Goal: Task Accomplishment & Management: Manage account settings

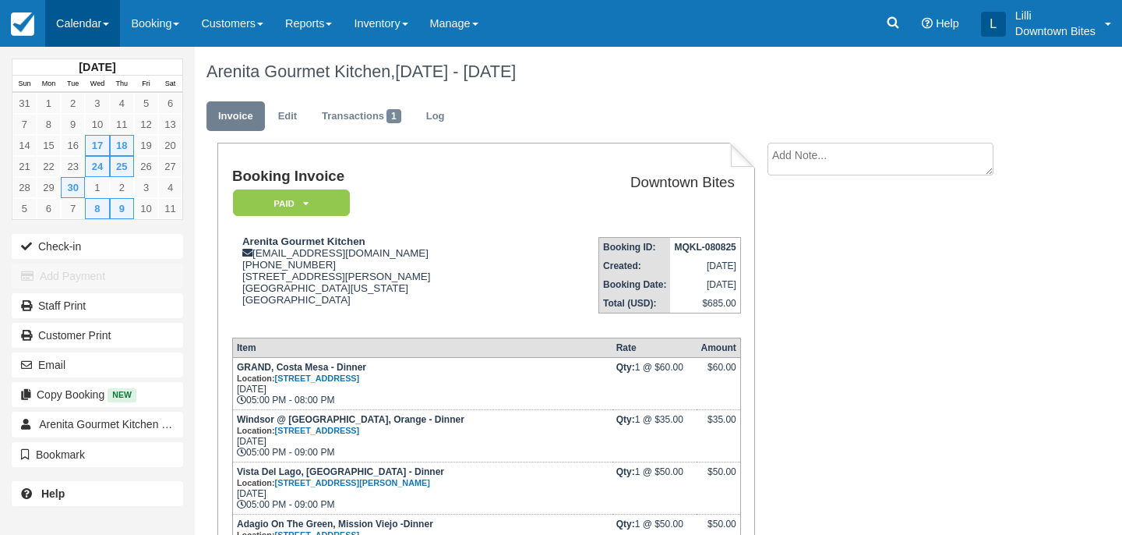
click at [87, 28] on link "Calendar" at bounding box center [82, 23] width 75 height 47
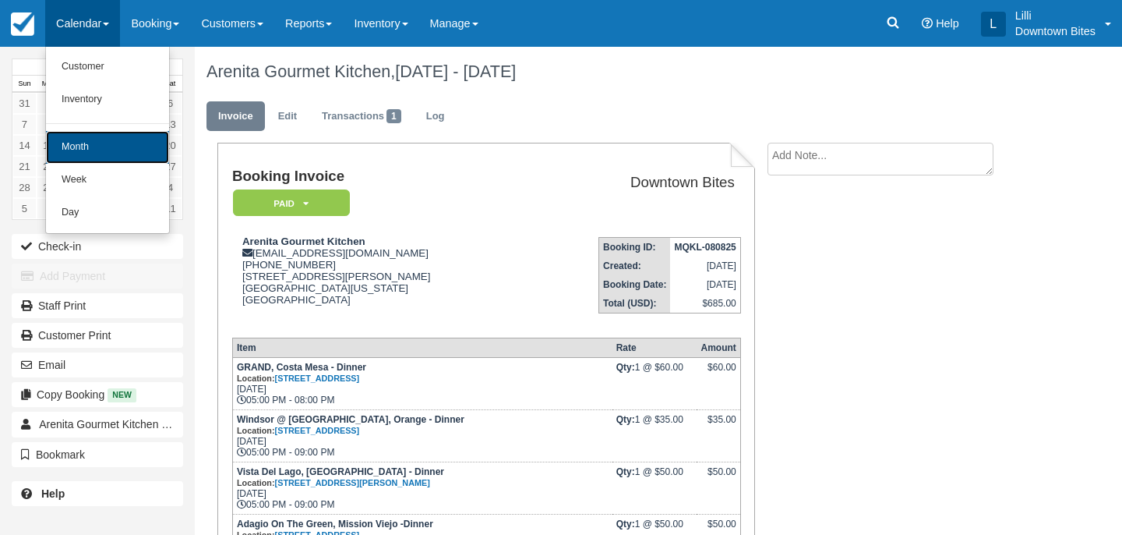
click at [94, 143] on link "Month" at bounding box center [107, 147] width 123 height 33
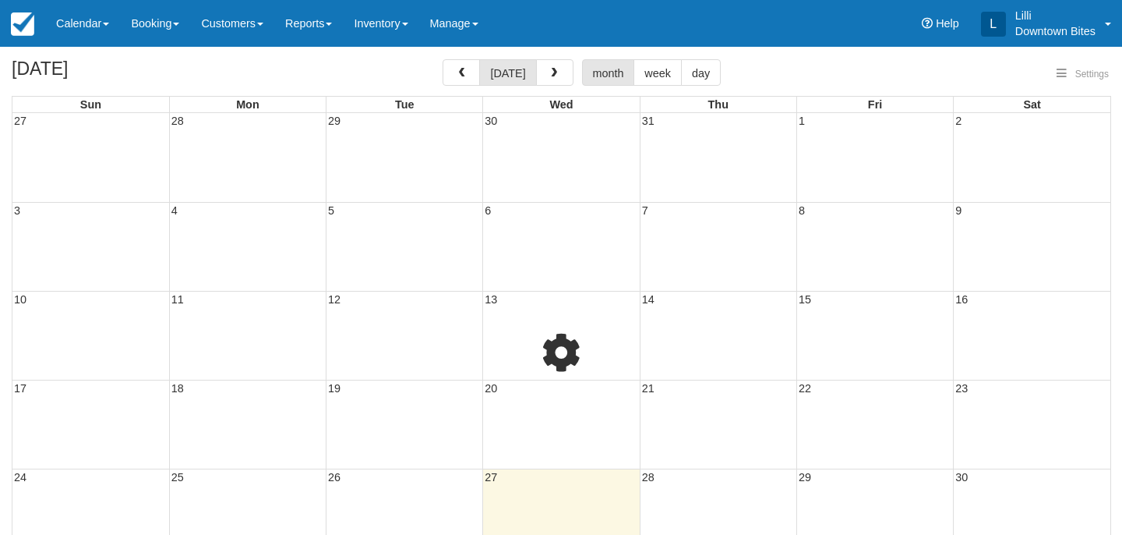
select select
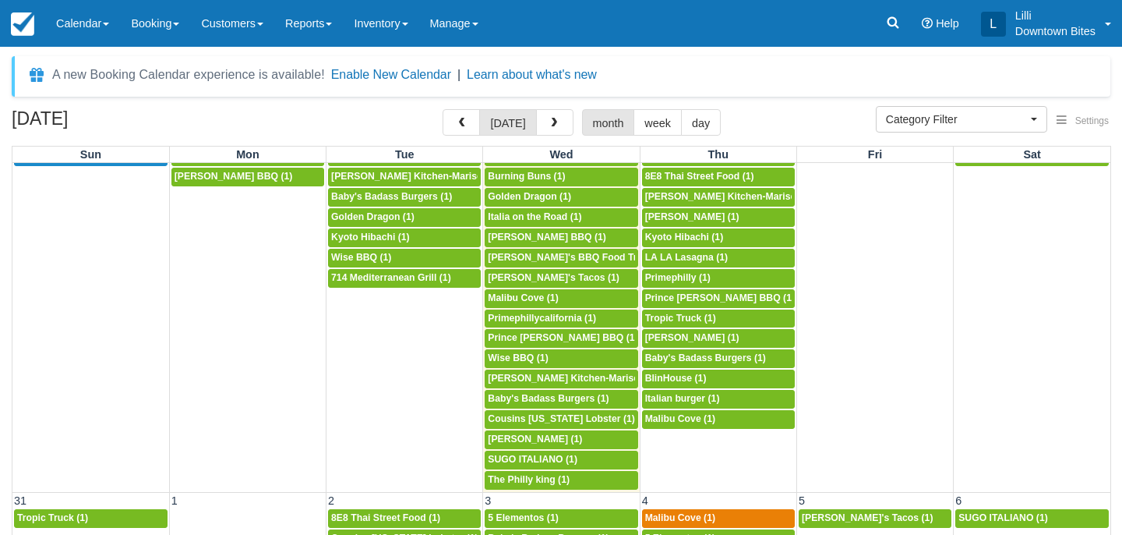
scroll to position [1203, 0]
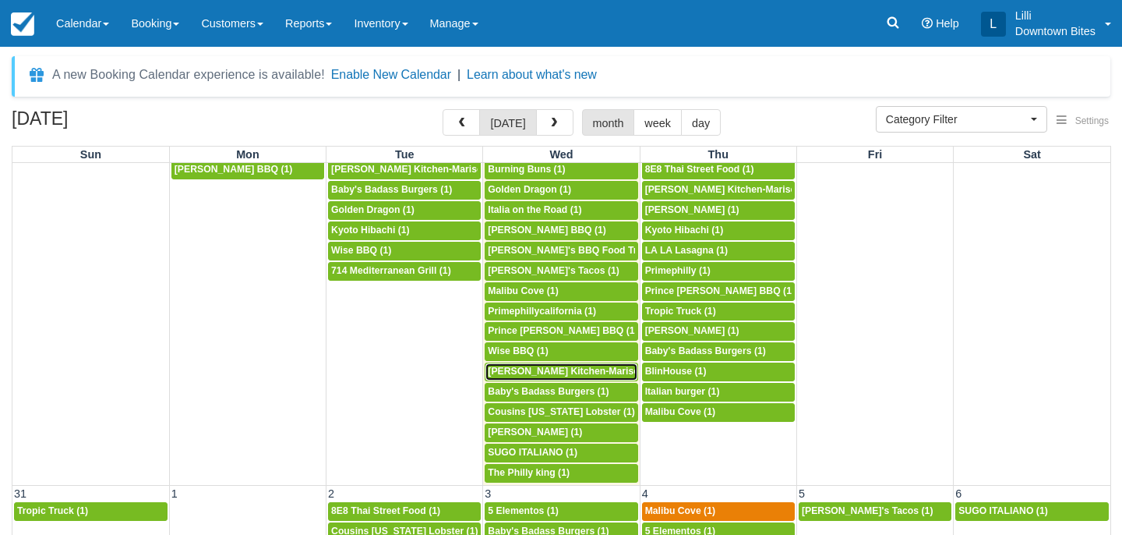
click at [547, 376] on span "Arenita Gourmet Kitchen-Mariscos Arenita (1)" at bounding box center [593, 371] width 211 height 11
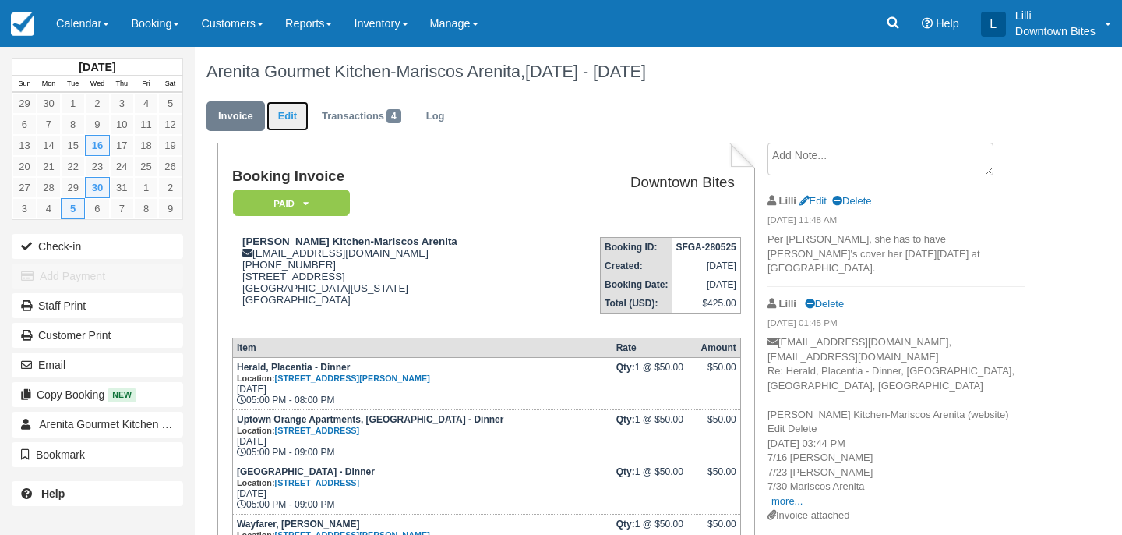
click at [291, 117] on link "Edit" at bounding box center [288, 116] width 42 height 30
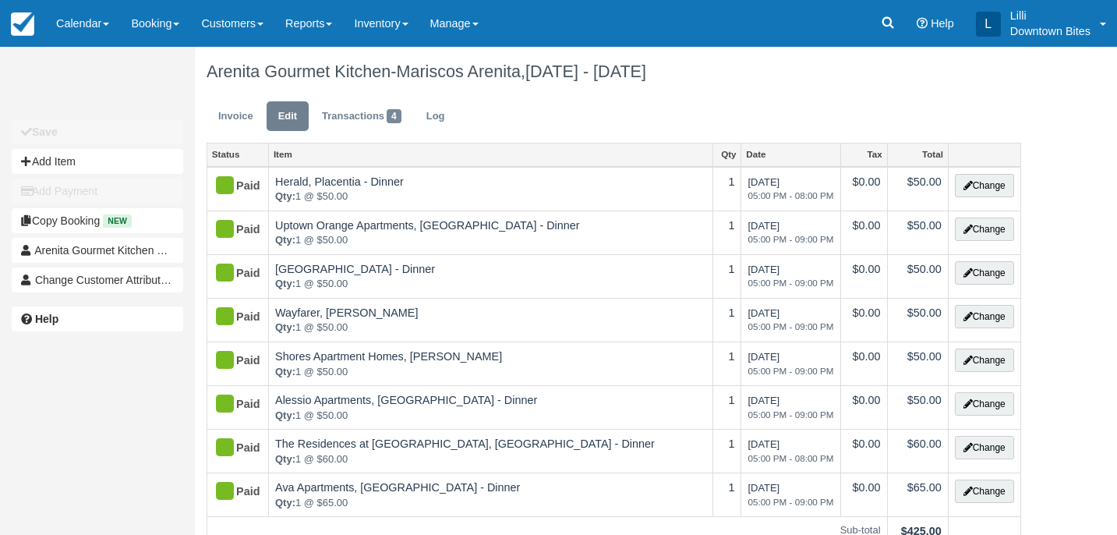
type input "(949) 656-6307"
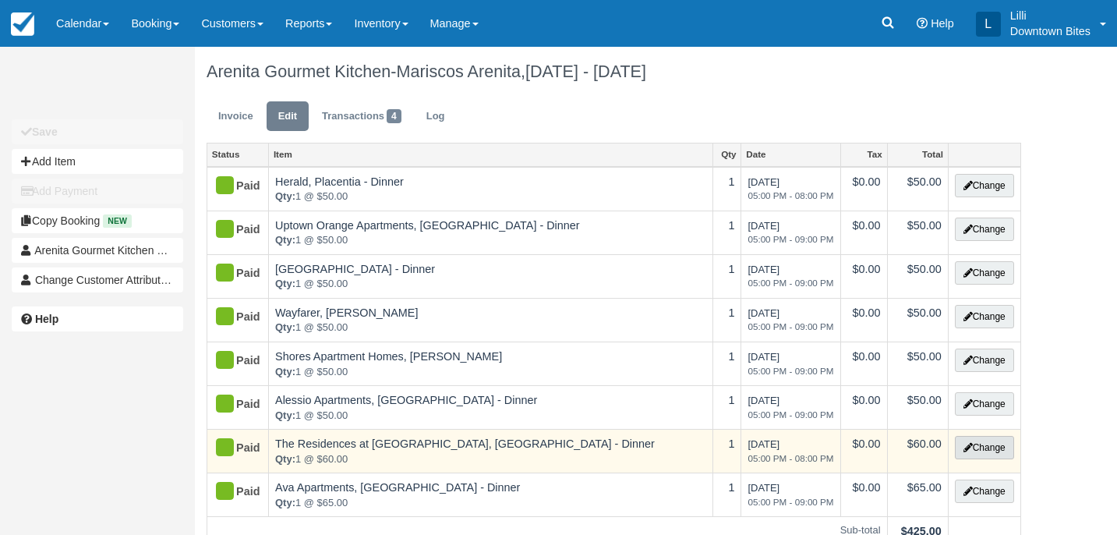
click at [1000, 447] on button "Change" at bounding box center [984, 447] width 59 height 23
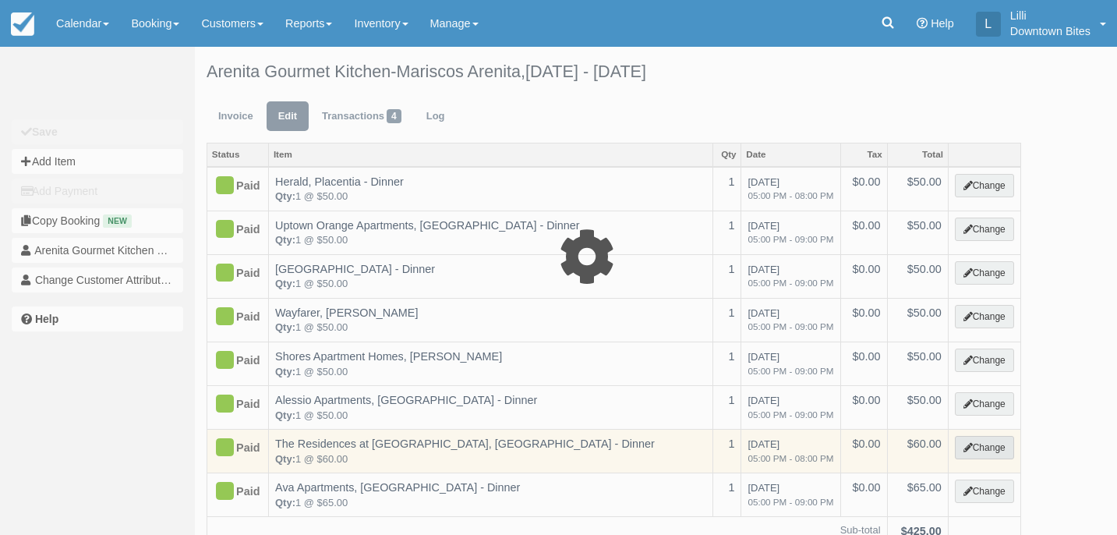
select select "4"
type input "60.00"
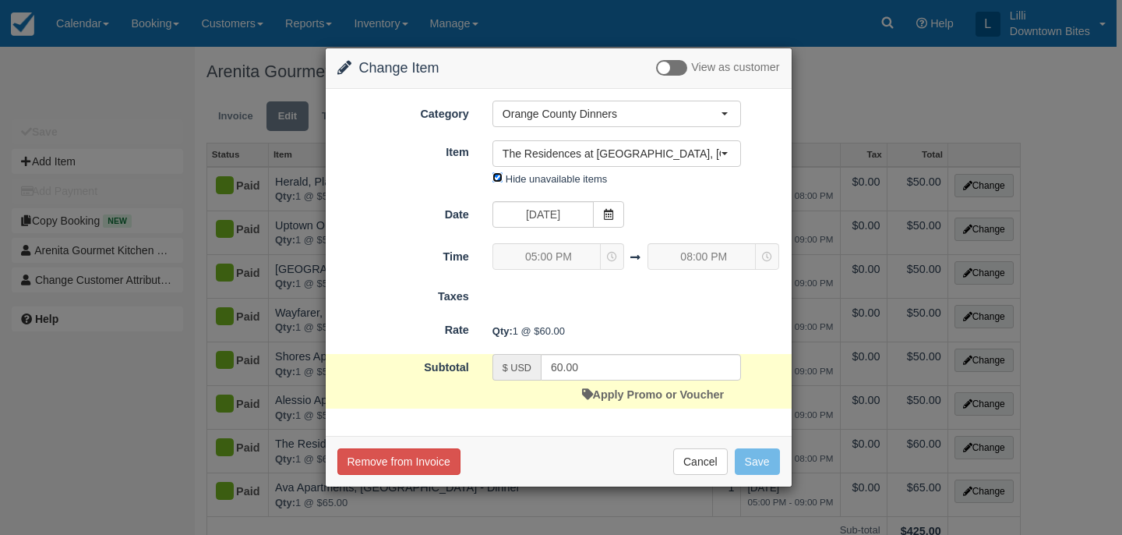
click at [497, 176] on input "Hide unavailable items" at bounding box center [498, 177] width 10 height 10
checkbox input "false"
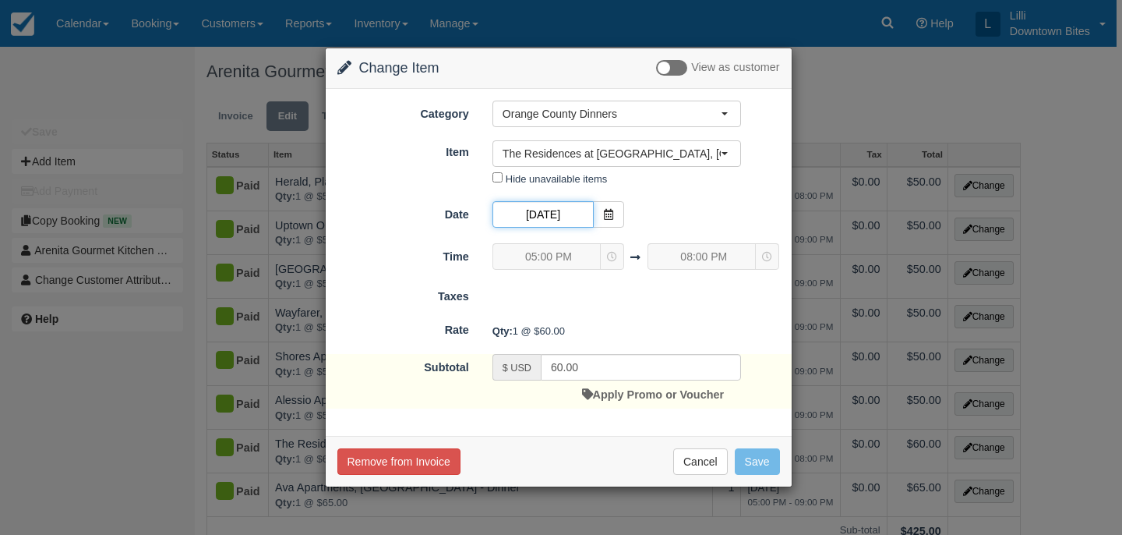
click at [581, 210] on input "[DATE]" at bounding box center [543, 214] width 101 height 26
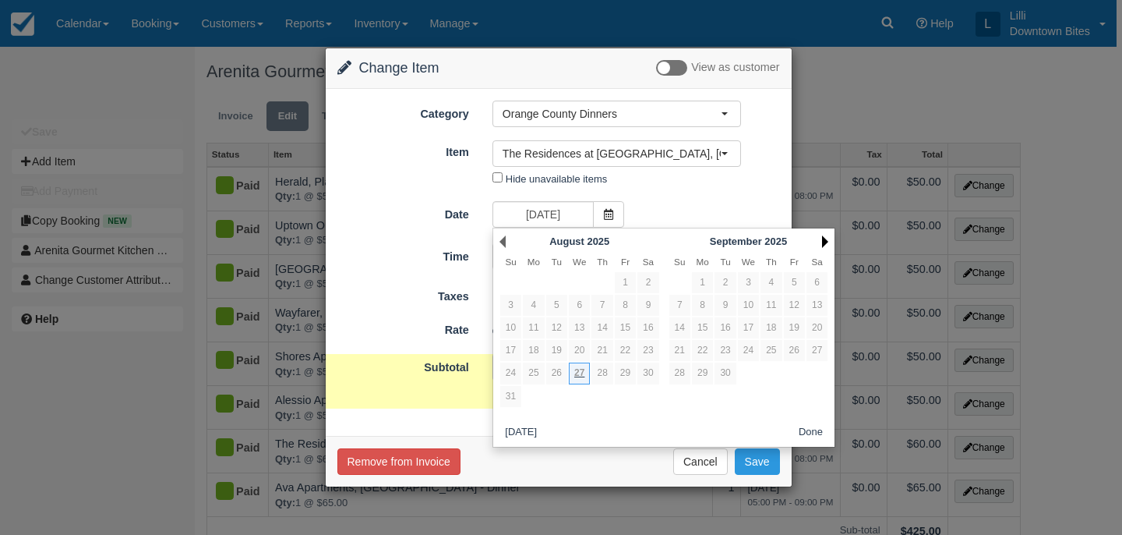
click at [823, 240] on link "Next" at bounding box center [825, 241] width 6 height 12
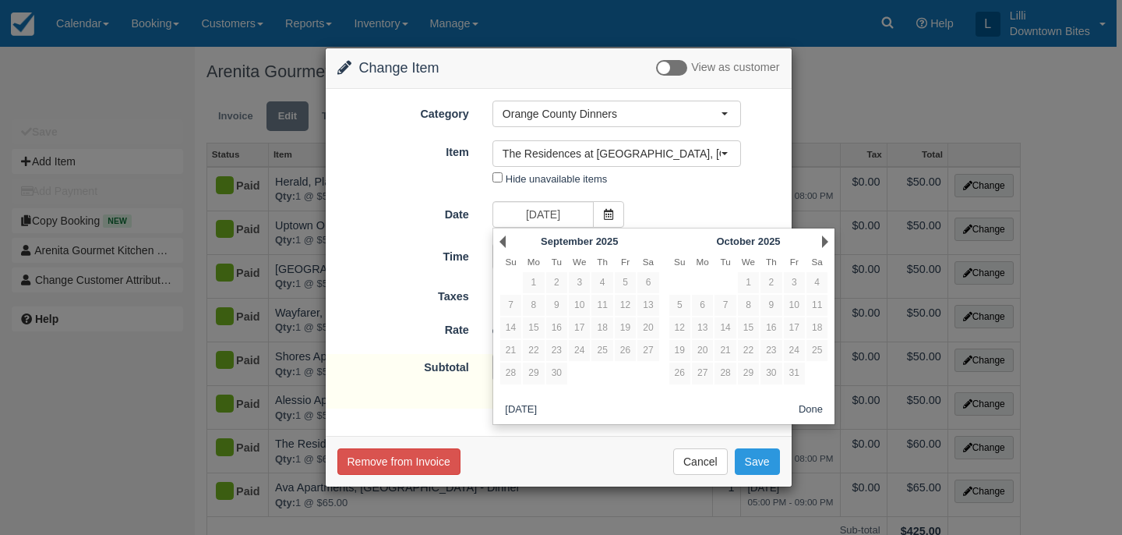
click at [823, 240] on link "Next" at bounding box center [825, 241] width 6 height 12
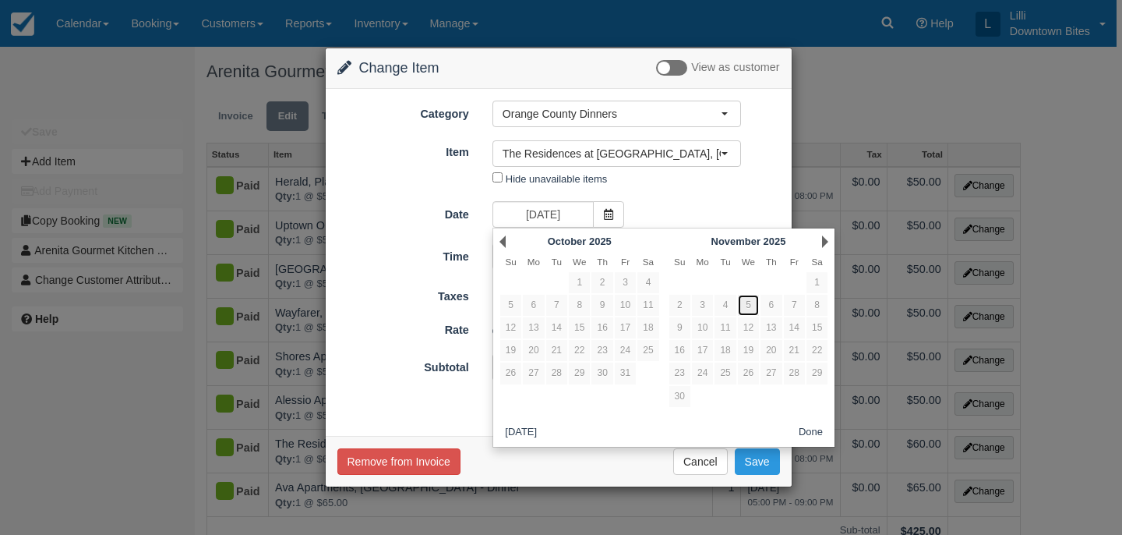
click at [751, 310] on link "5" at bounding box center [748, 305] width 21 height 21
type input "[DATE]"
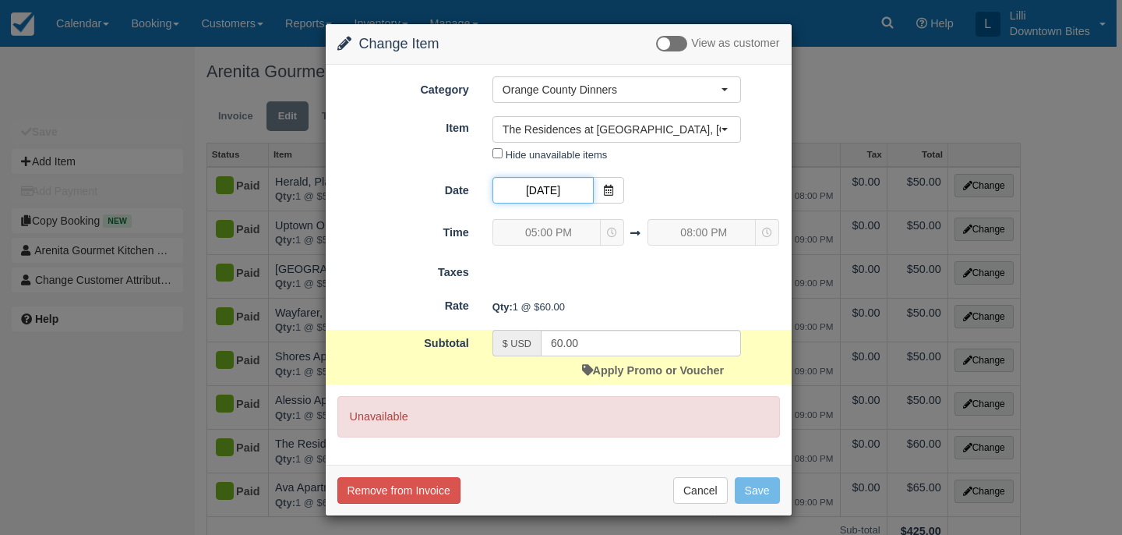
click at [562, 183] on input "[DATE]" at bounding box center [543, 190] width 101 height 26
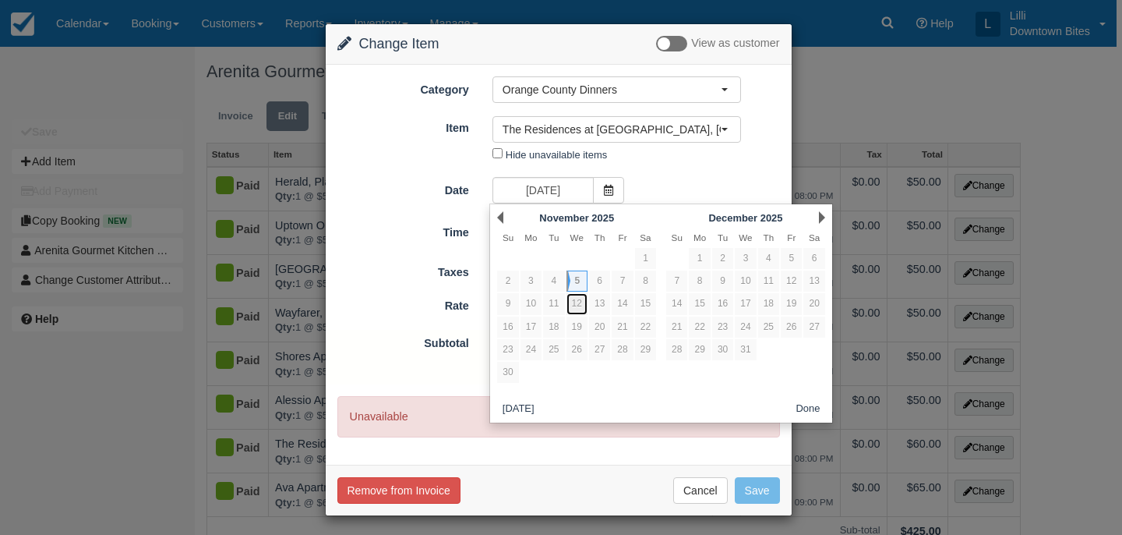
click at [581, 306] on link "12" at bounding box center [577, 303] width 21 height 21
type input "11/12/25"
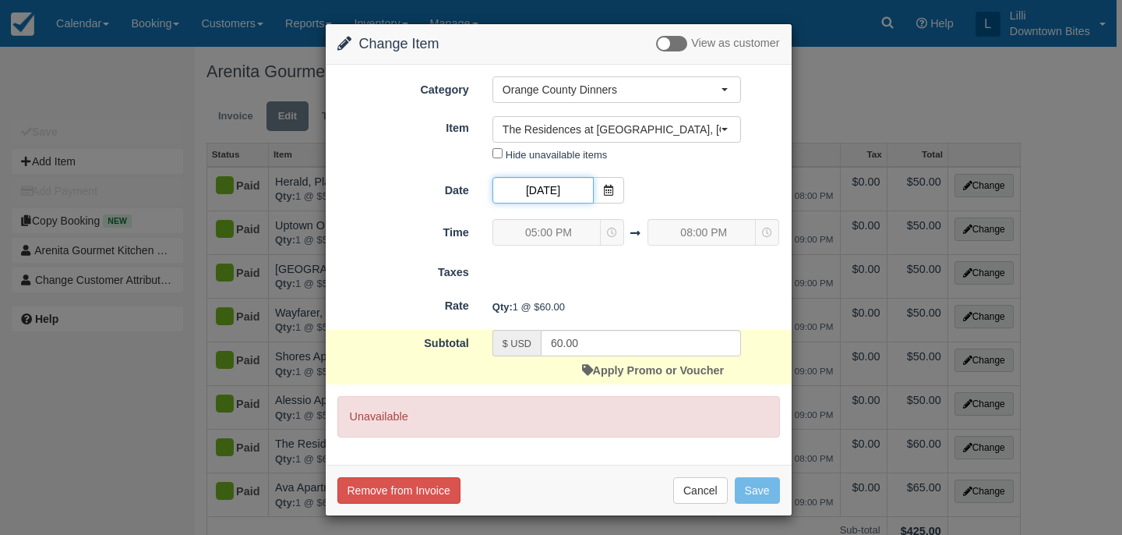
click at [568, 178] on input "11/12/25" at bounding box center [543, 190] width 101 height 26
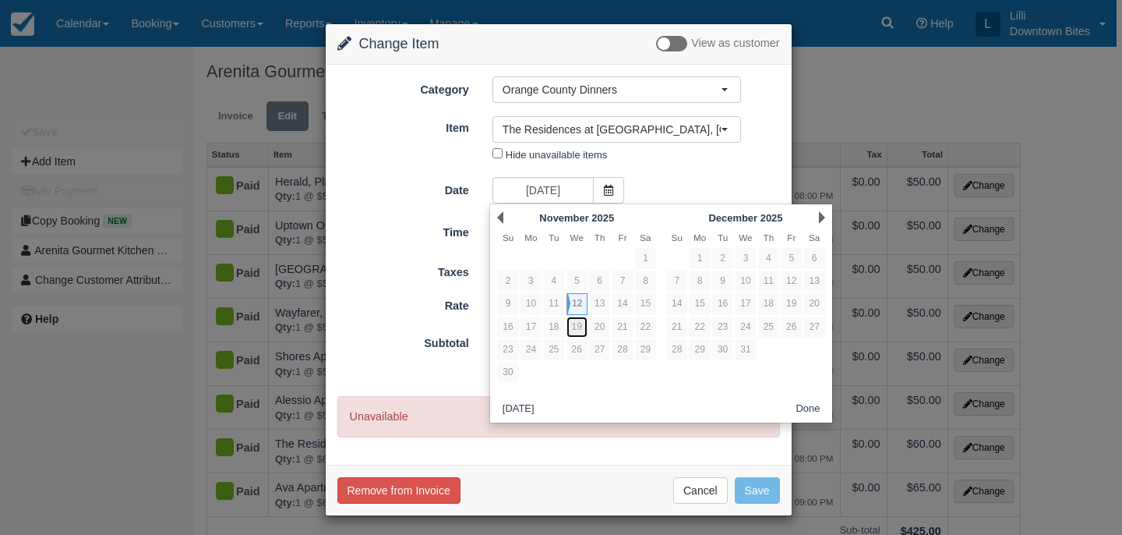
click at [581, 327] on link "19" at bounding box center [577, 326] width 21 height 21
type input "[DATE]"
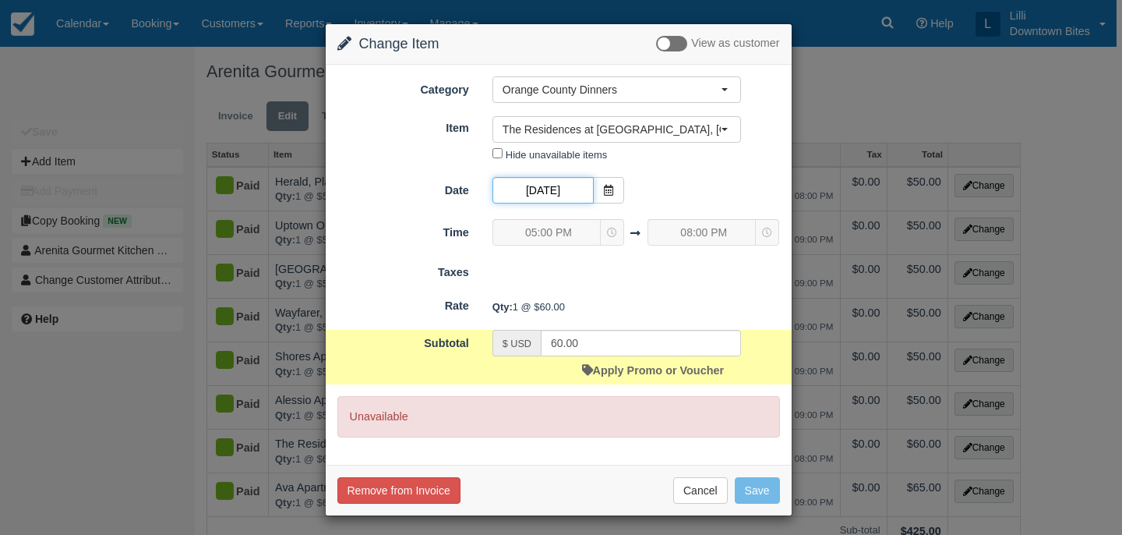
click at [565, 187] on input "11/19/25" at bounding box center [543, 190] width 101 height 26
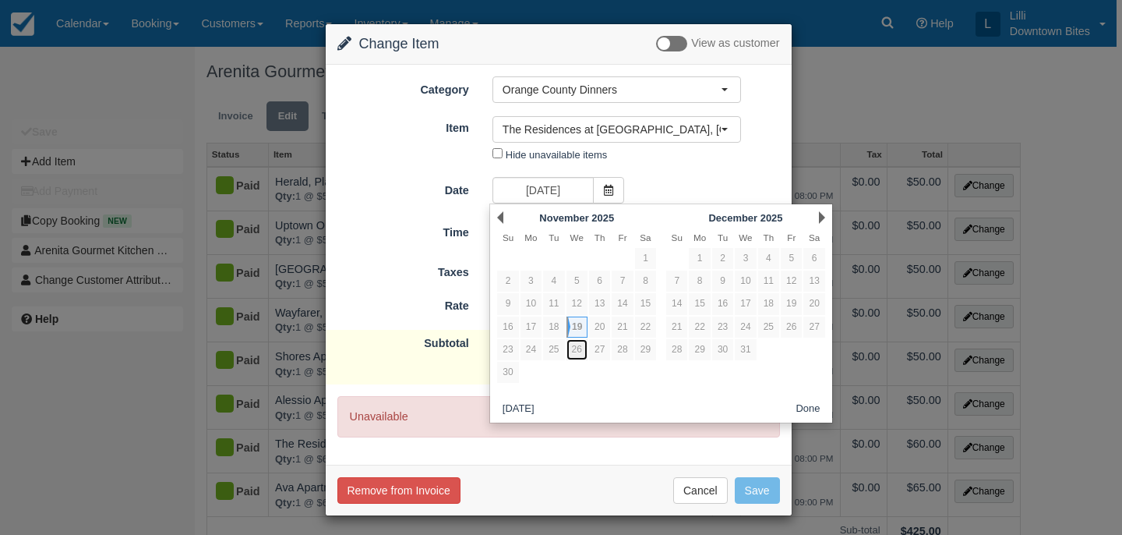
click at [577, 352] on link "26" at bounding box center [577, 349] width 21 height 21
type input "11/26/25"
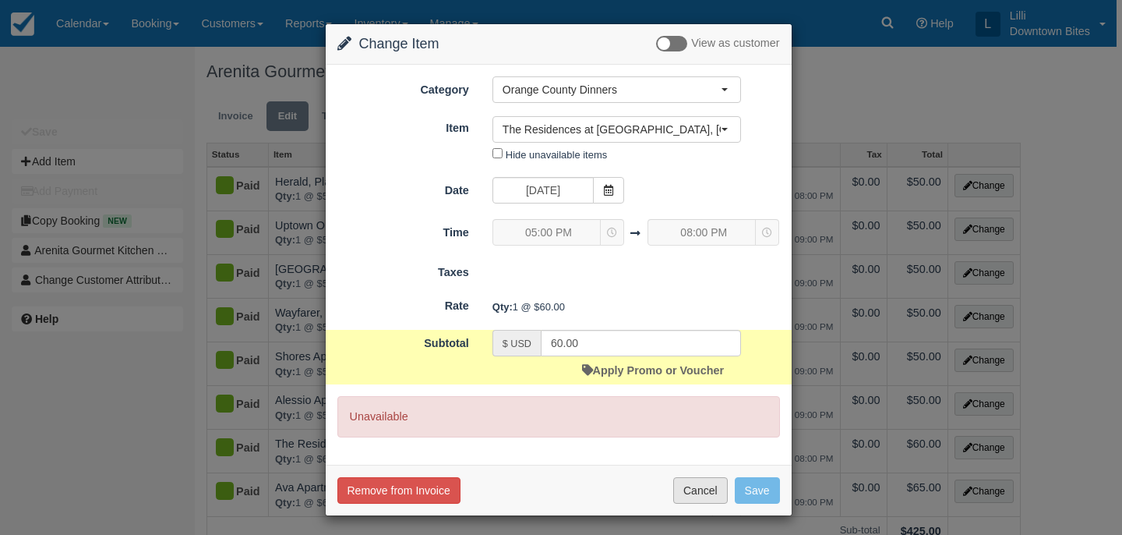
click at [710, 492] on button "Cancel" at bounding box center [700, 490] width 55 height 26
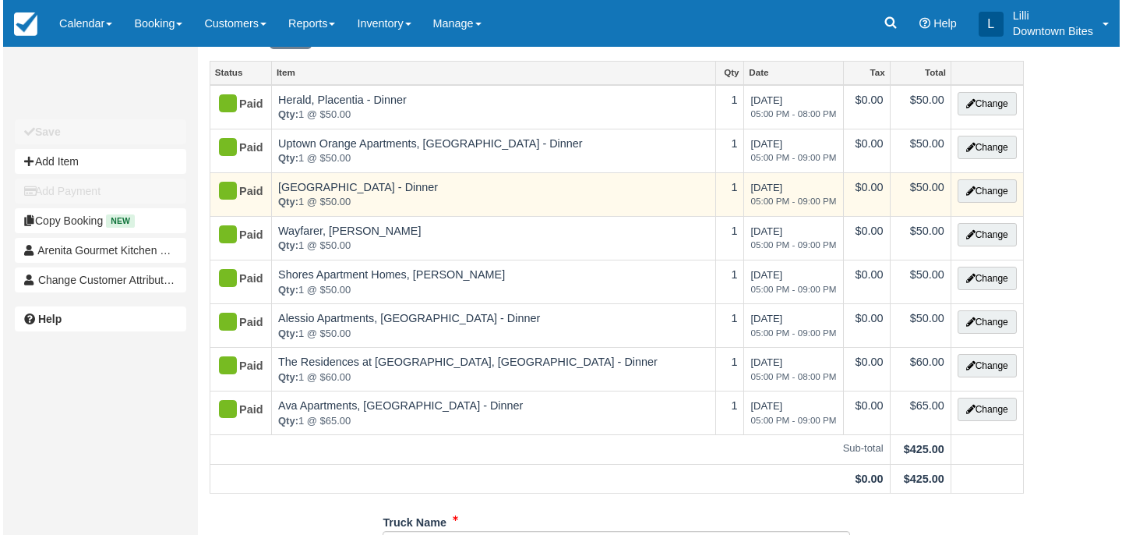
scroll to position [94, 0]
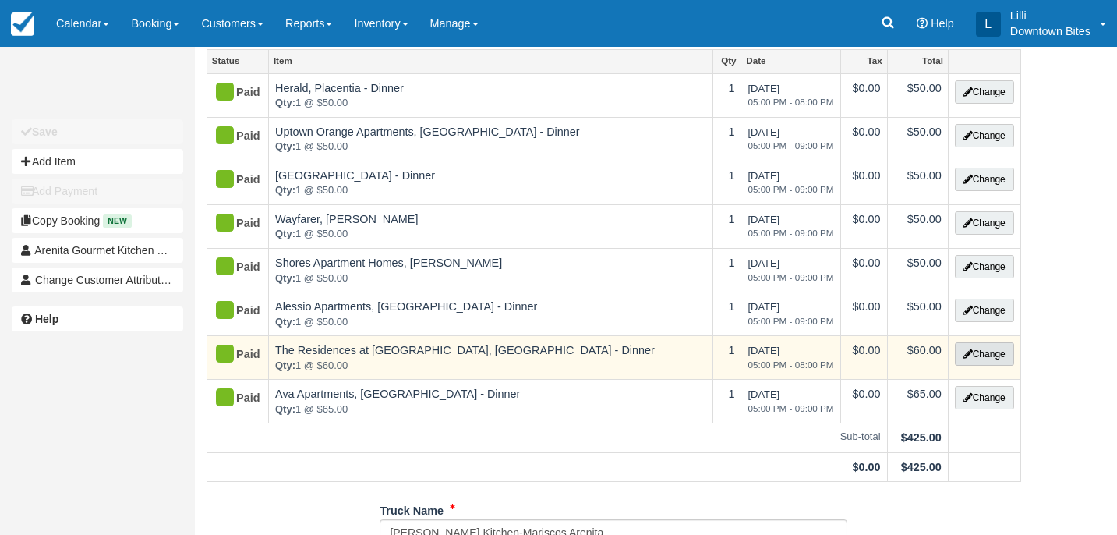
click at [984, 356] on button "Change" at bounding box center [984, 353] width 59 height 23
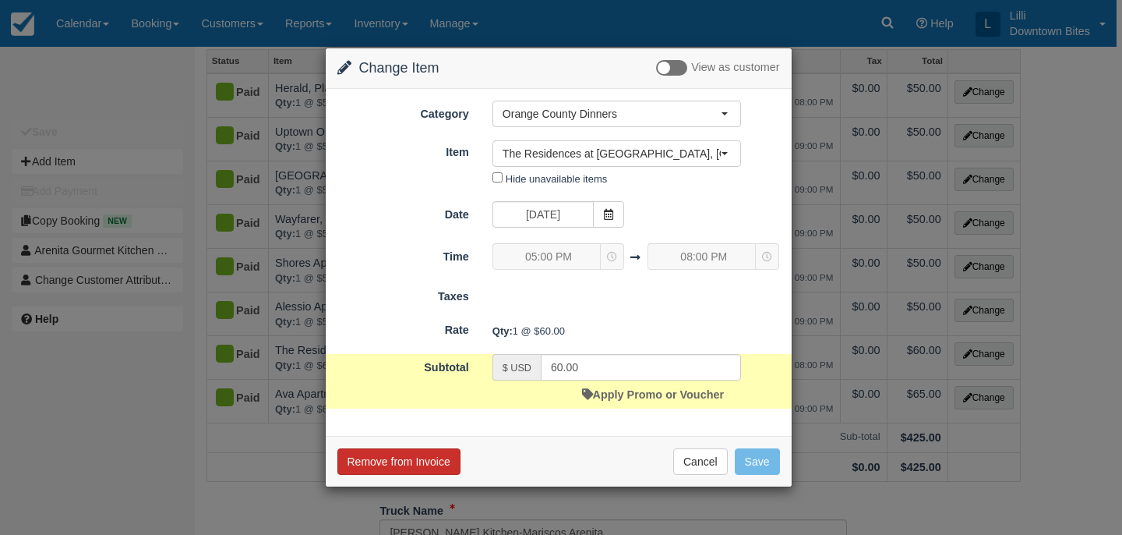
click at [414, 460] on button "Remove from Invoice" at bounding box center [398, 461] width 123 height 26
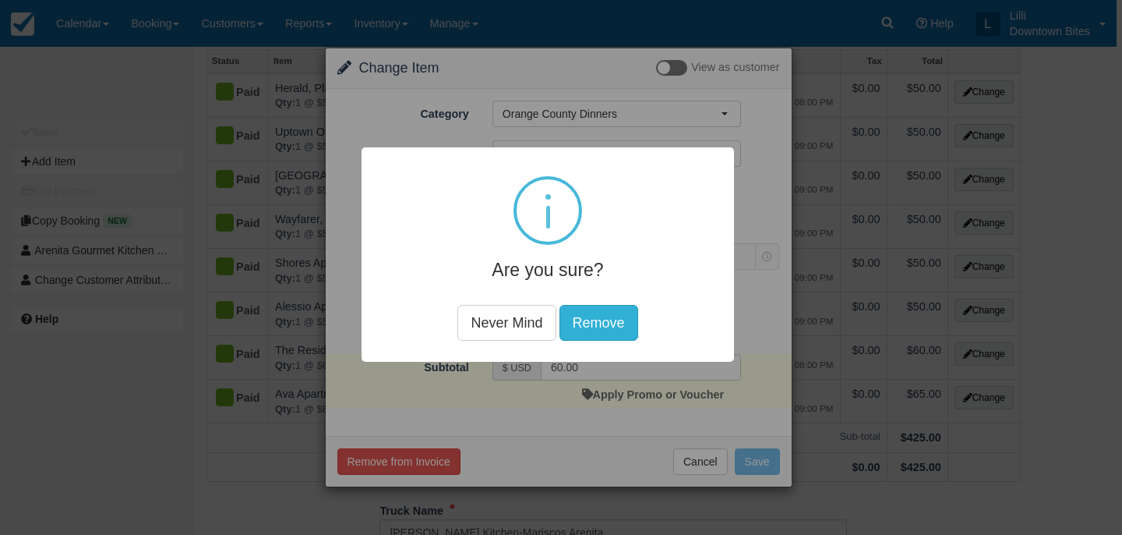
click at [601, 321] on button "Remove" at bounding box center [599, 323] width 79 height 36
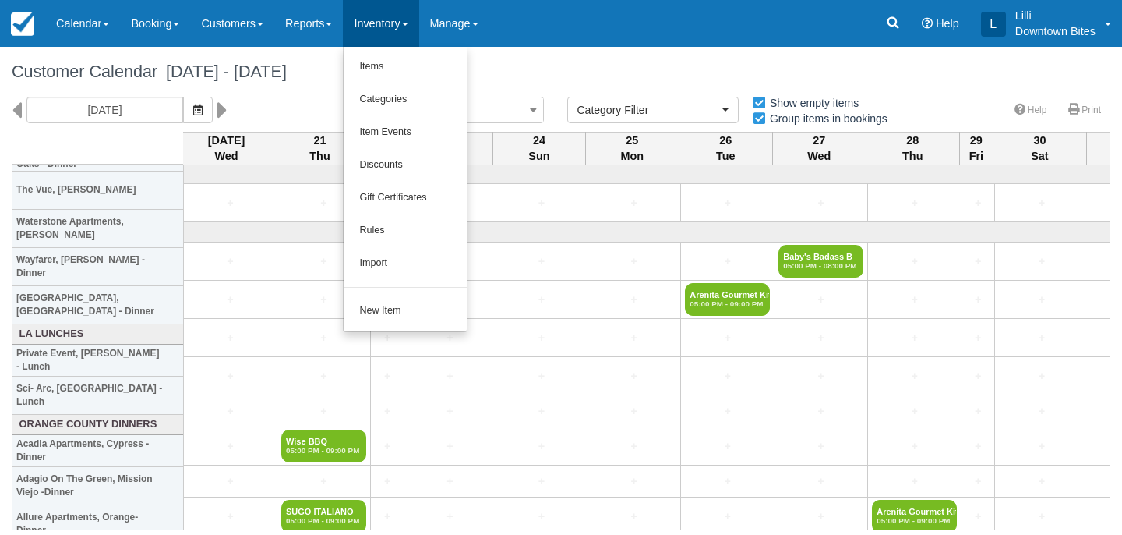
select select
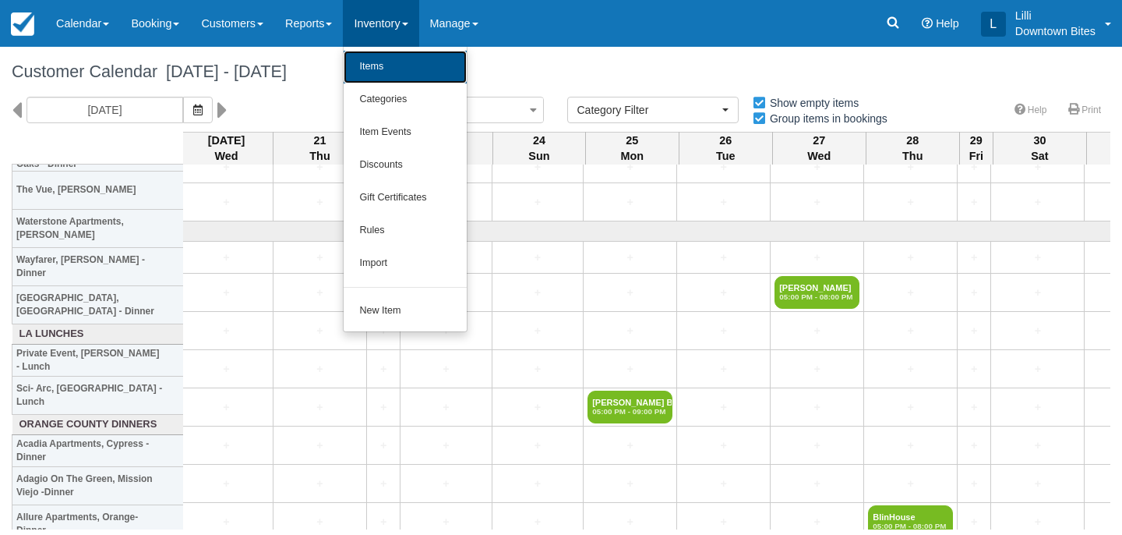
click at [403, 77] on link "Items" at bounding box center [405, 67] width 123 height 33
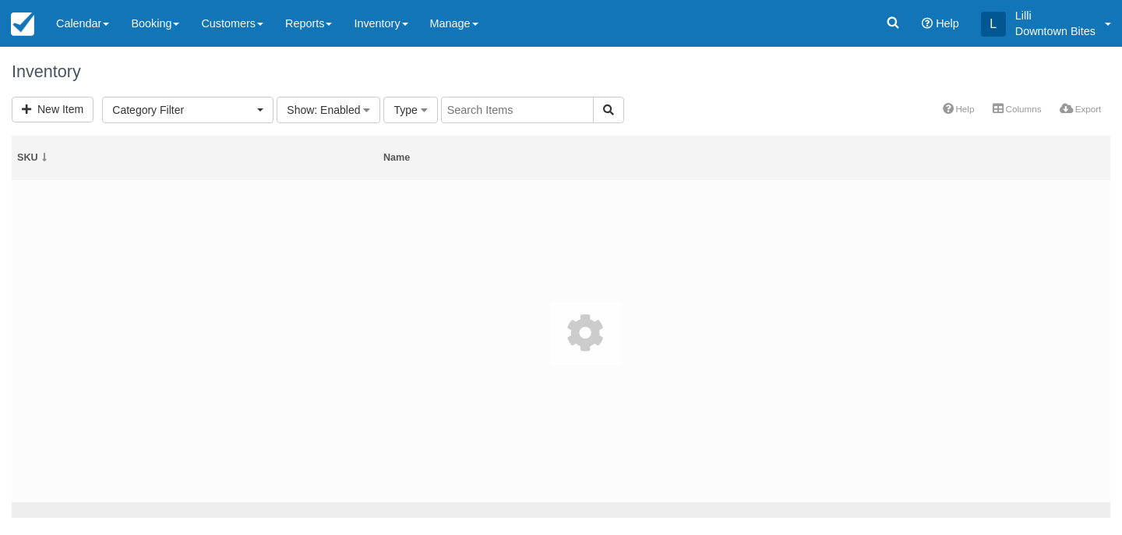
select select
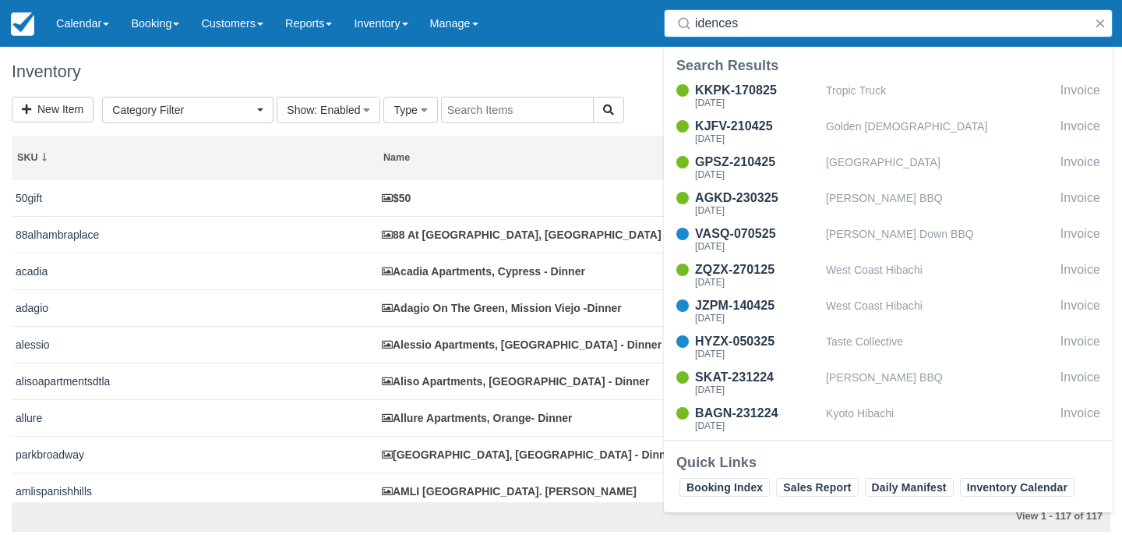
type input "idences"
click at [453, 109] on input "text" at bounding box center [517, 110] width 153 height 26
type input "residences"
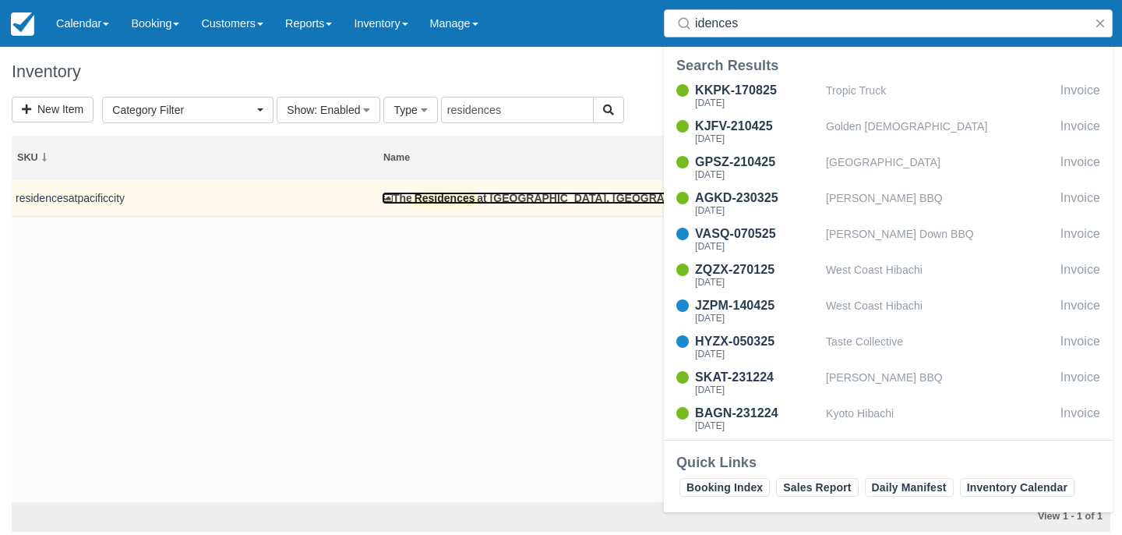
click at [492, 204] on link "The Residences at Pacific City, Huntington Beach - Dinner" at bounding box center [577, 198] width 391 height 12
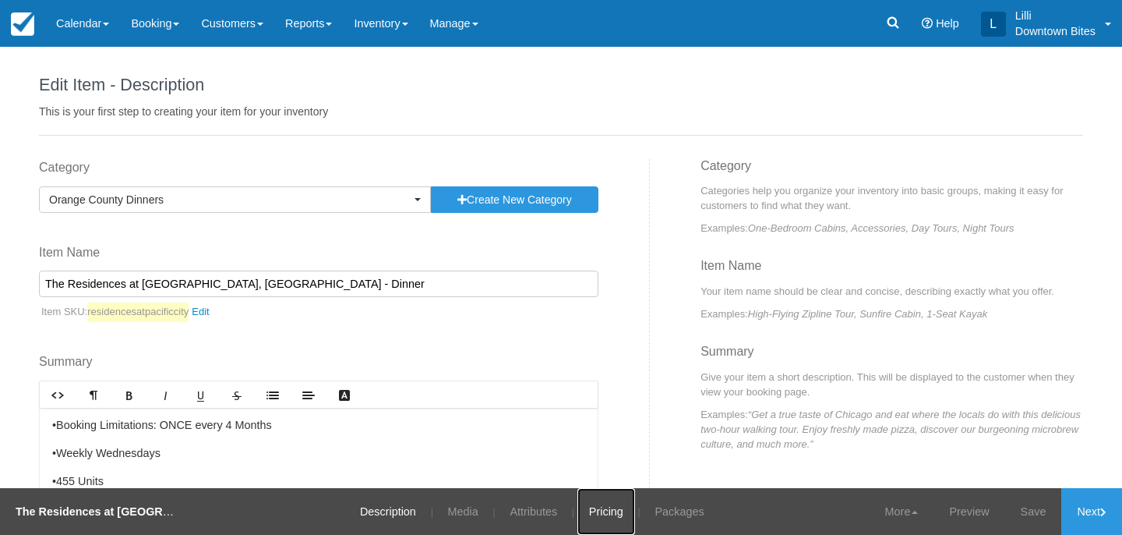
click at [594, 508] on link "Pricing" at bounding box center [606, 511] width 58 height 47
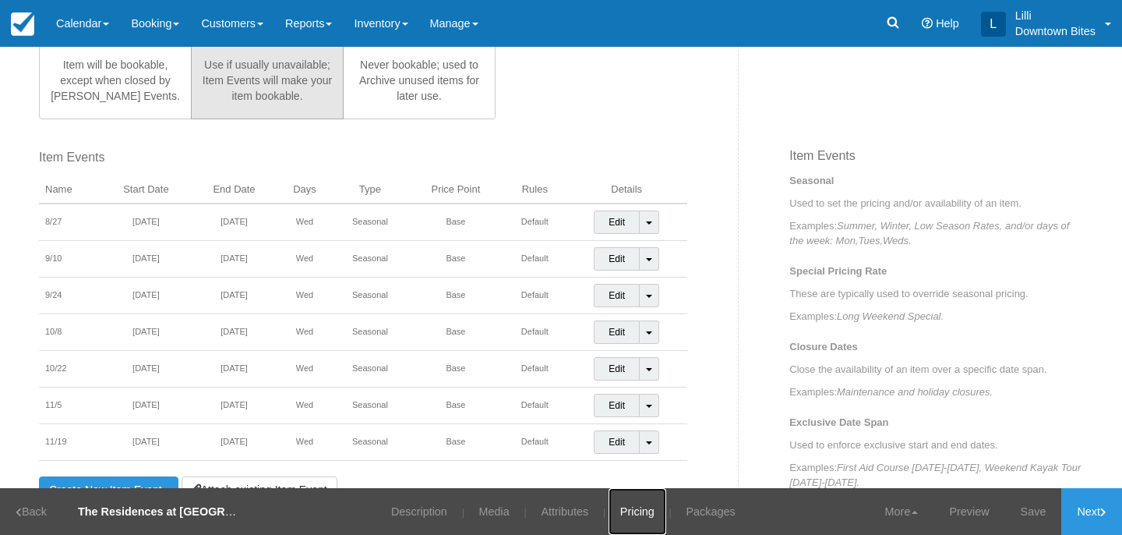
scroll to position [535, 0]
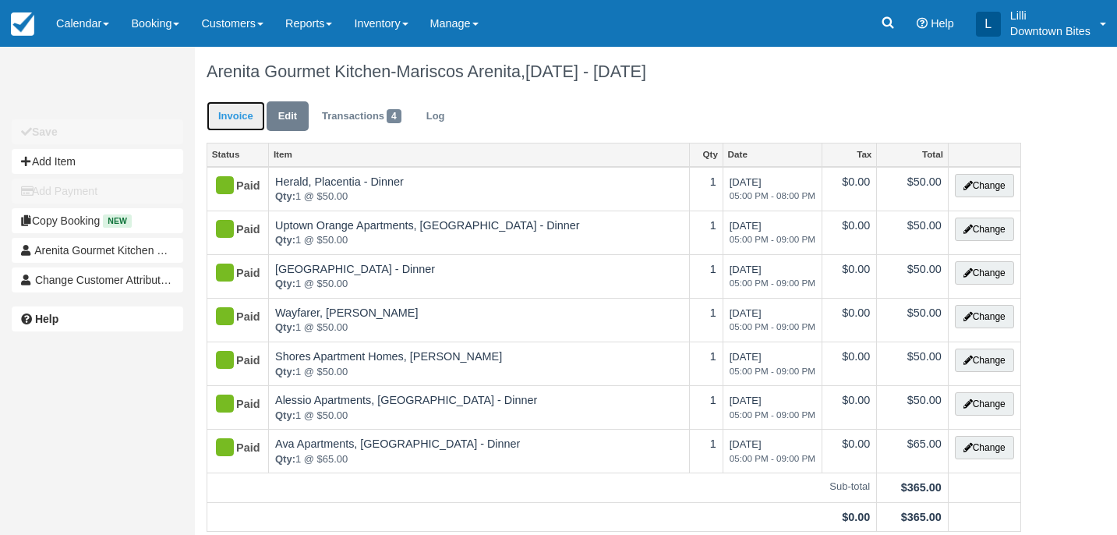
click at [233, 111] on link "Invoice" at bounding box center [236, 116] width 58 height 30
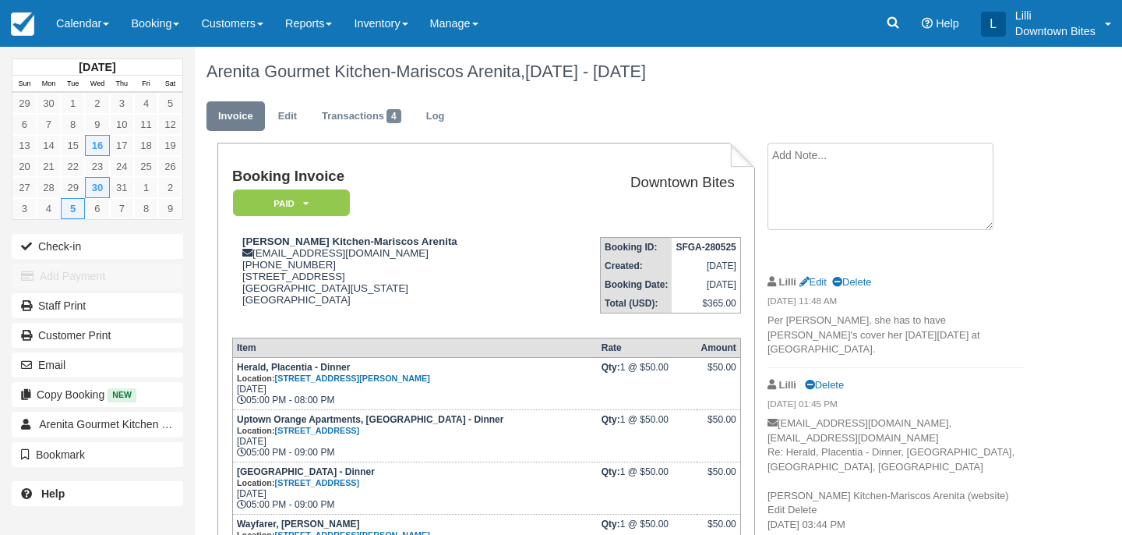
click at [800, 164] on textarea at bounding box center [881, 186] width 226 height 87
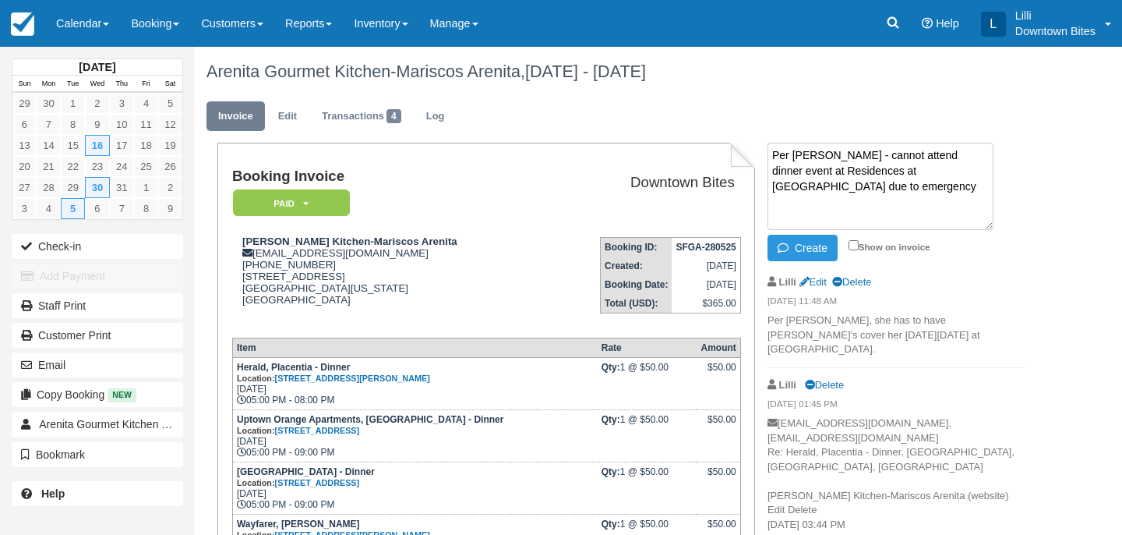
click at [928, 171] on textarea "Per Liz - cannot attend dinner event at Residences at Pacific City due to emerg…" at bounding box center [881, 186] width 226 height 87
click at [828, 187] on textarea "Per Liz - cannot attend dinner event at Residences at Pacific City due to perso…" at bounding box center [881, 186] width 226 height 87
type textarea "Per Liz - cannot attend dinner event at Residences at Pacific City due to perso…"
click at [851, 249] on input "Show on invoice" at bounding box center [854, 245] width 10 height 10
checkbox input "true"
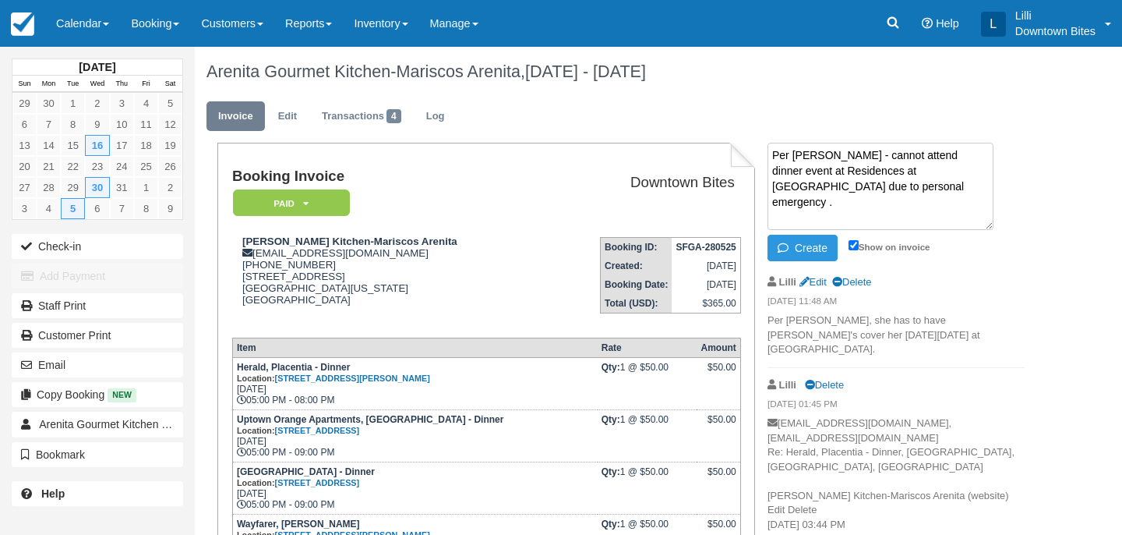
click at [897, 171] on textarea "Per Liz - cannot attend dinner event at Residences at Pacific City due to perso…" at bounding box center [881, 186] width 226 height 87
type textarea "Per Liz - cannot attend dinner event at Residences at Pacific City on 8/27 due …"
click at [800, 249] on button "Create" at bounding box center [803, 248] width 70 height 26
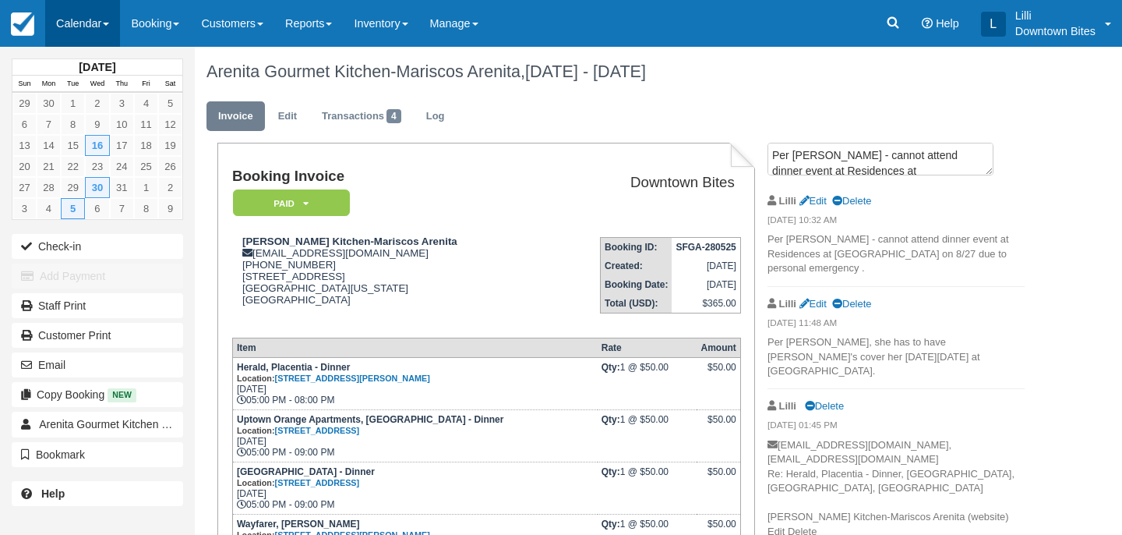
click at [83, 18] on link "Calendar" at bounding box center [82, 23] width 75 height 47
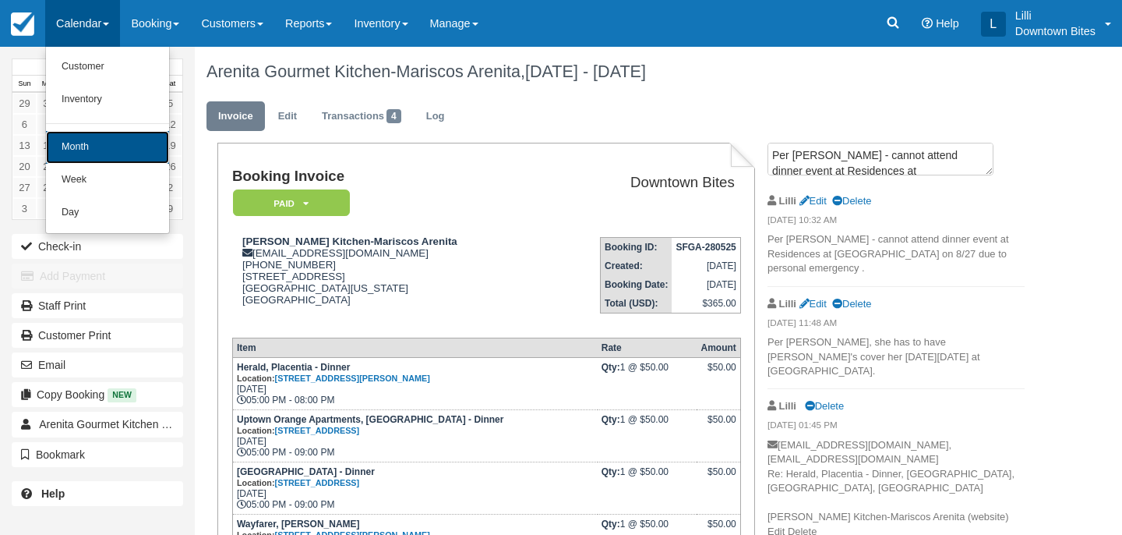
click at [106, 147] on link "Month" at bounding box center [107, 147] width 123 height 33
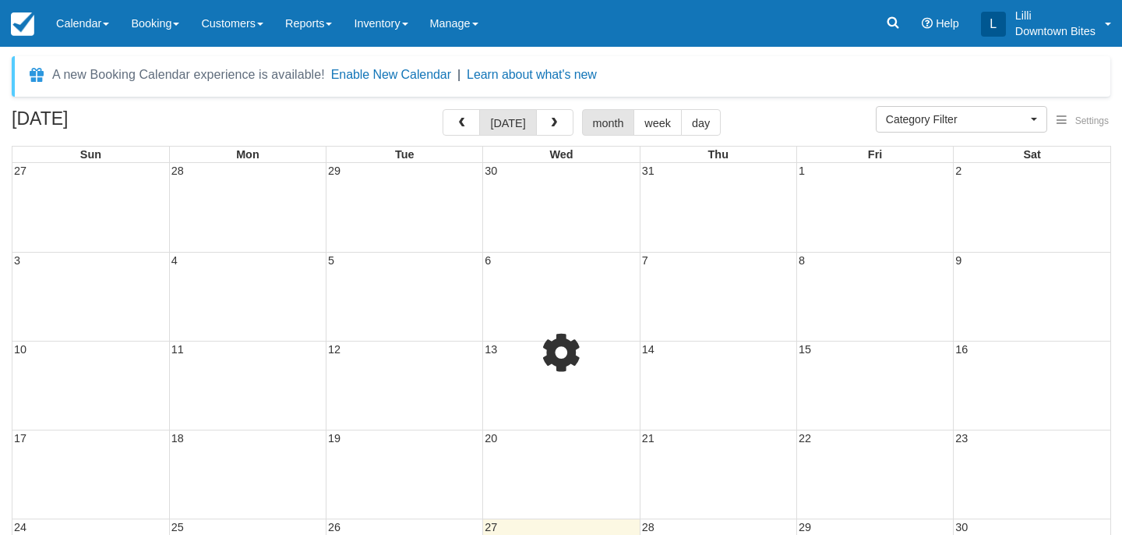
select select
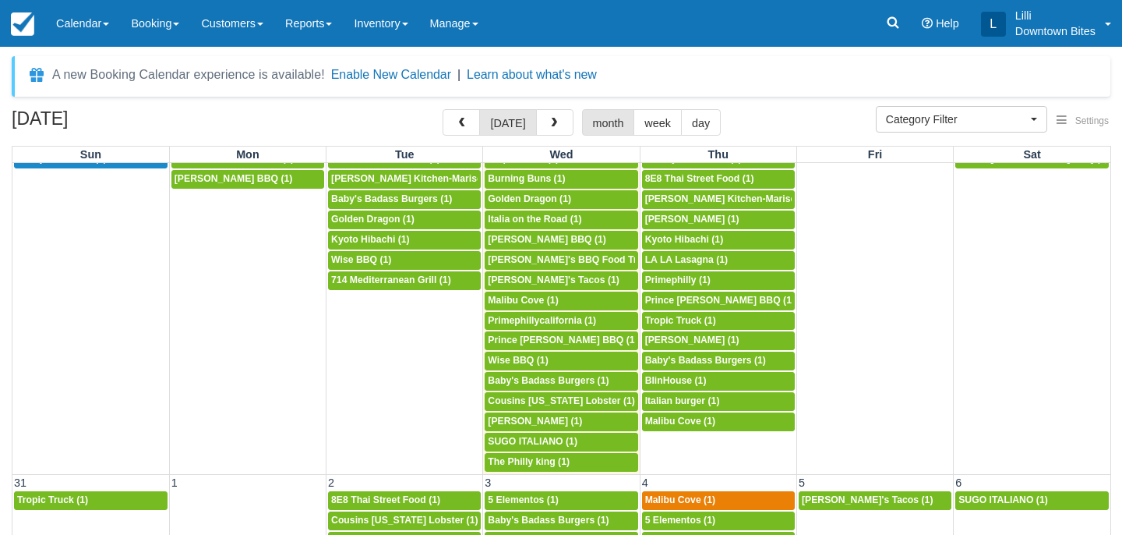
scroll to position [1198, 0]
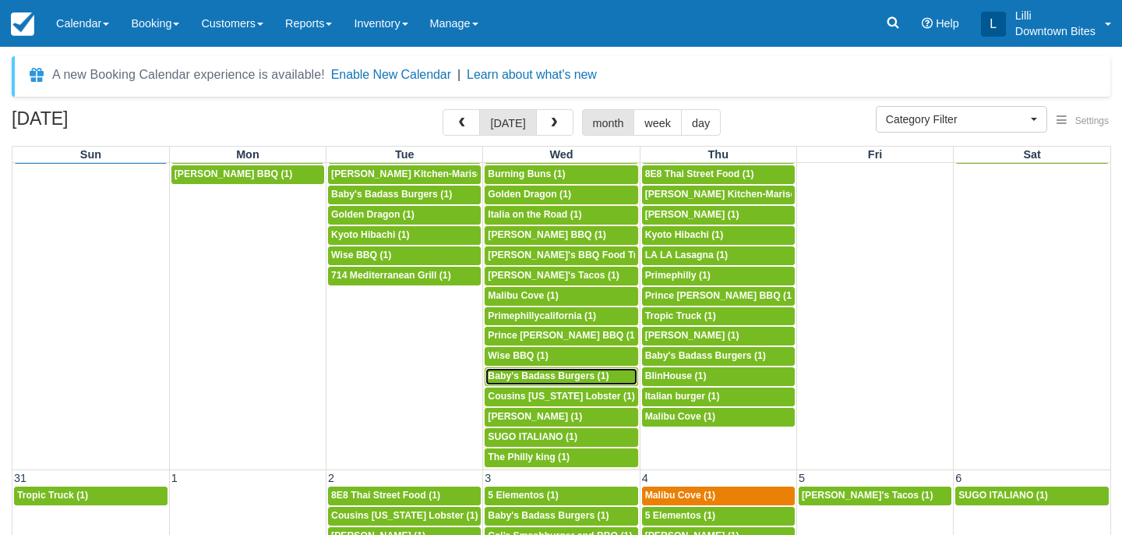
click at [532, 379] on span "Baby's Badass Burgers (1)" at bounding box center [548, 375] width 121 height 11
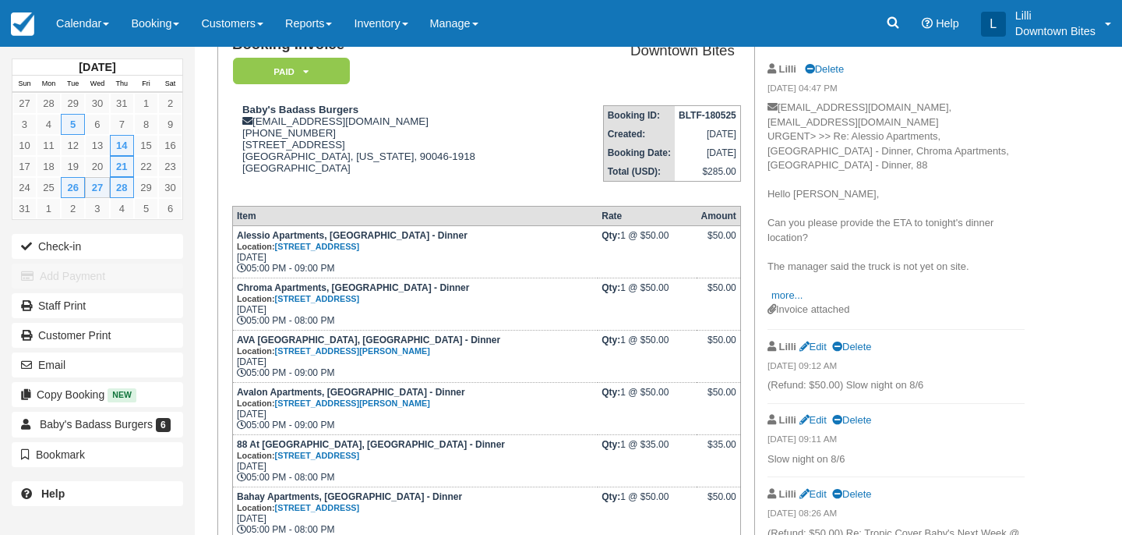
scroll to position [191, 0]
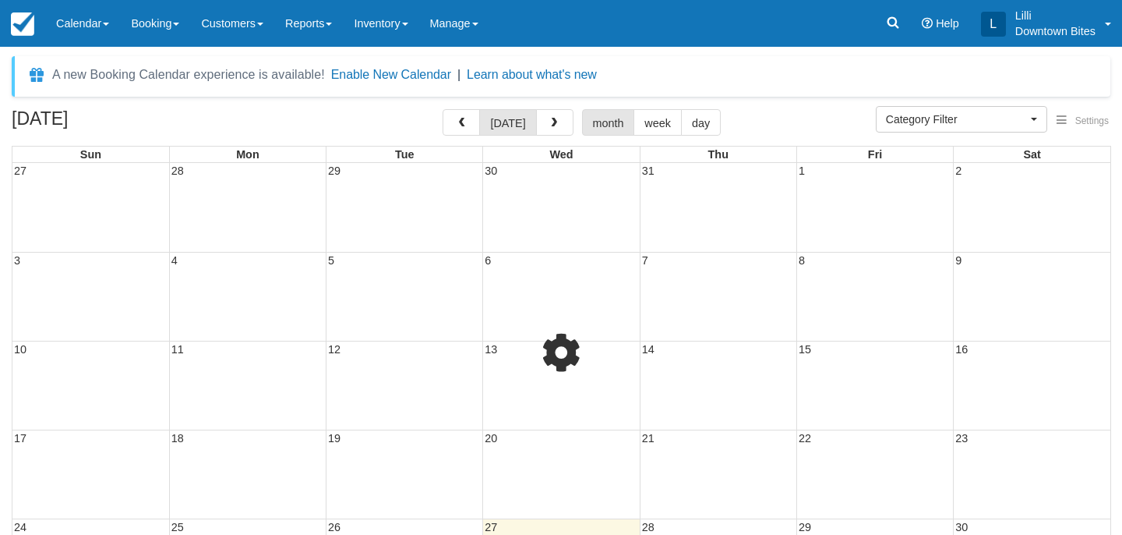
select select
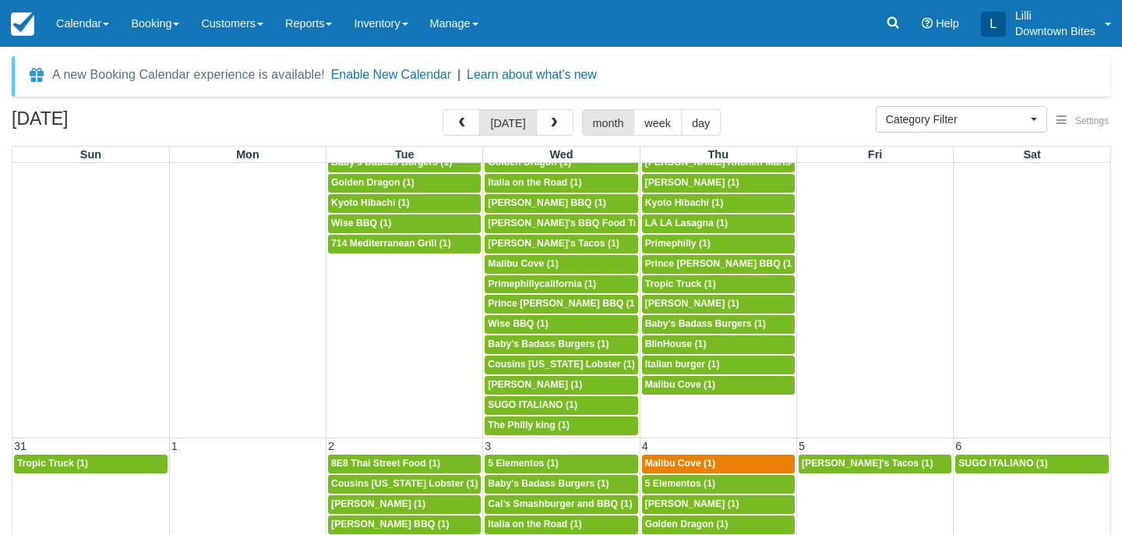
scroll to position [1229, 0]
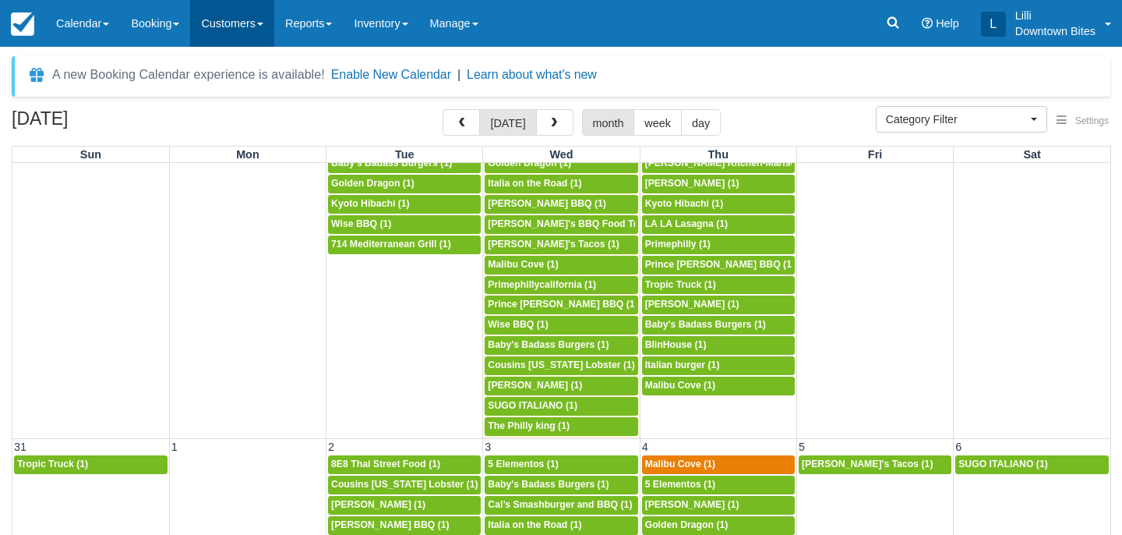
click at [230, 28] on link "Customers" at bounding box center [232, 23] width 84 height 47
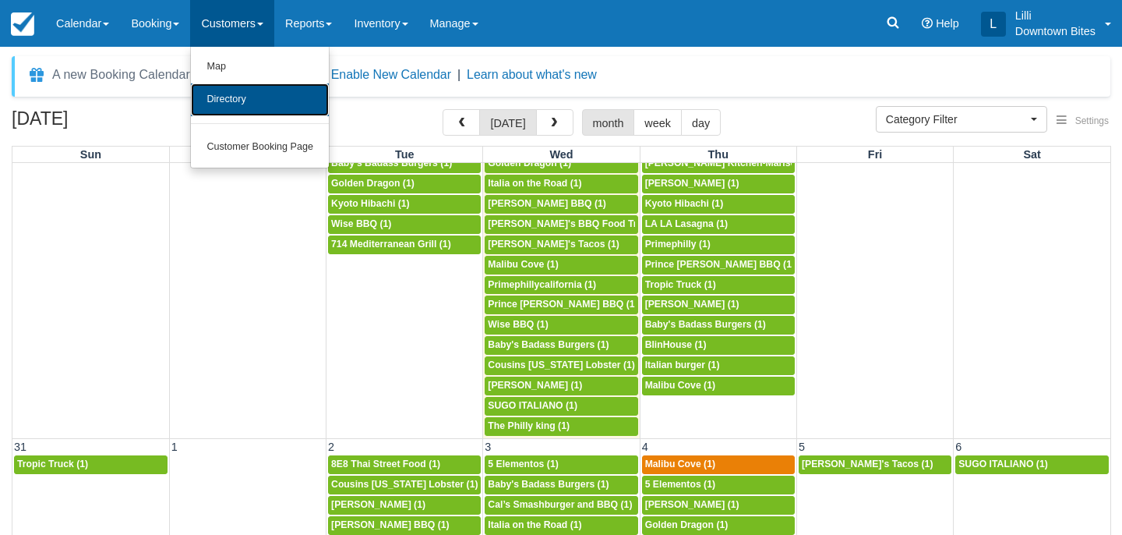
click at [227, 110] on link "Directory" at bounding box center [260, 99] width 138 height 33
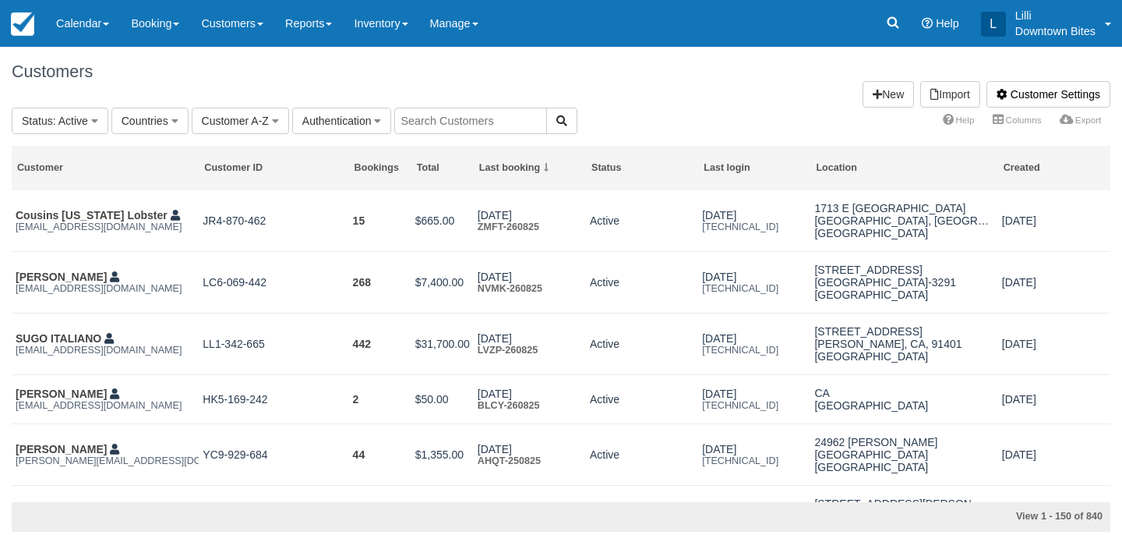
click at [470, 129] on input "text" at bounding box center [470, 121] width 153 height 26
type input "admi"
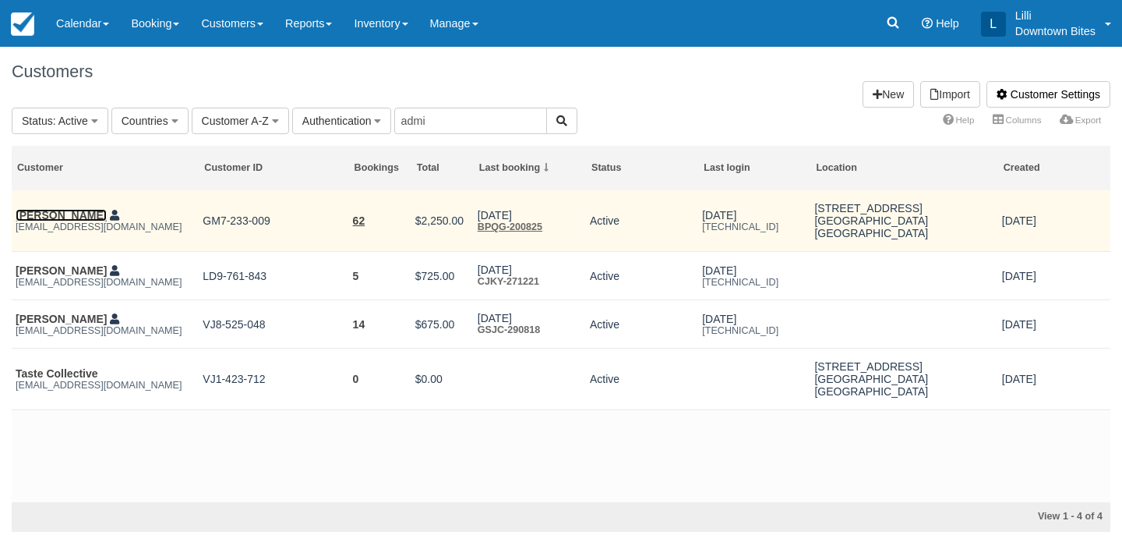
click at [48, 219] on link "[PERSON_NAME]" at bounding box center [61, 215] width 91 height 12
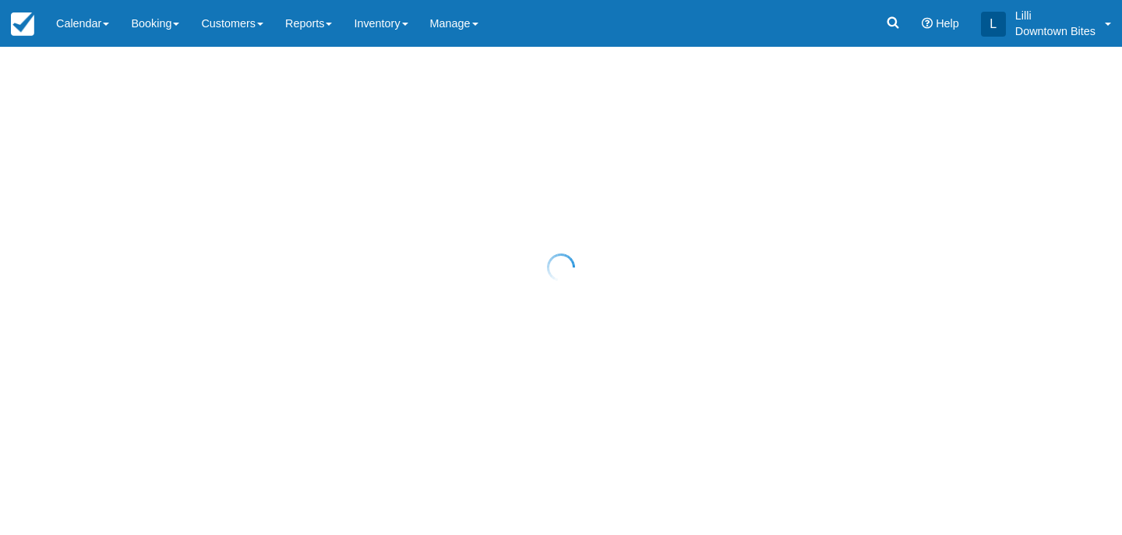
select select "50"
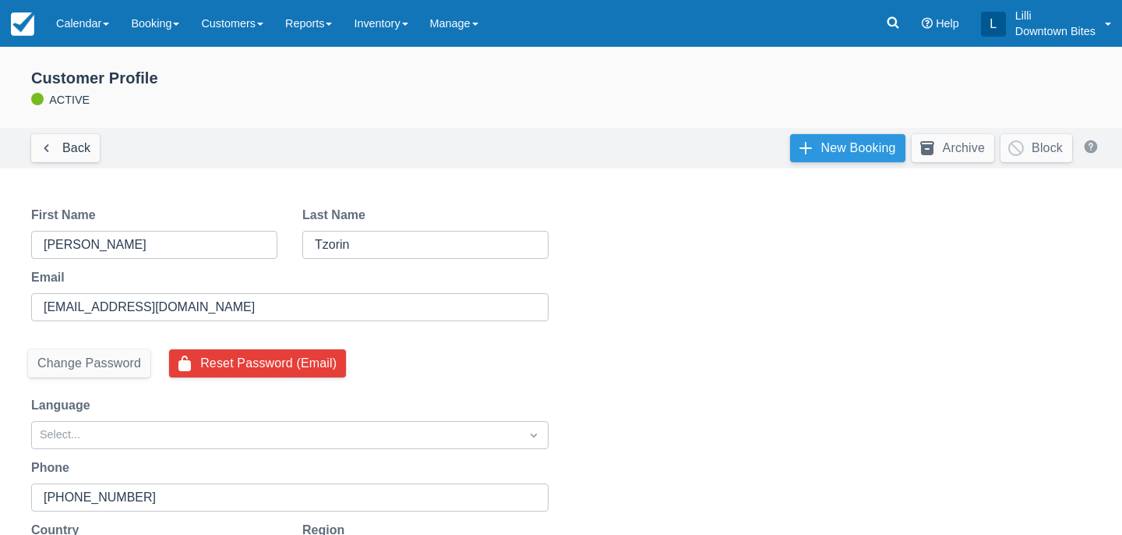
click at [828, 150] on link "New Booking" at bounding box center [847, 148] width 115 height 28
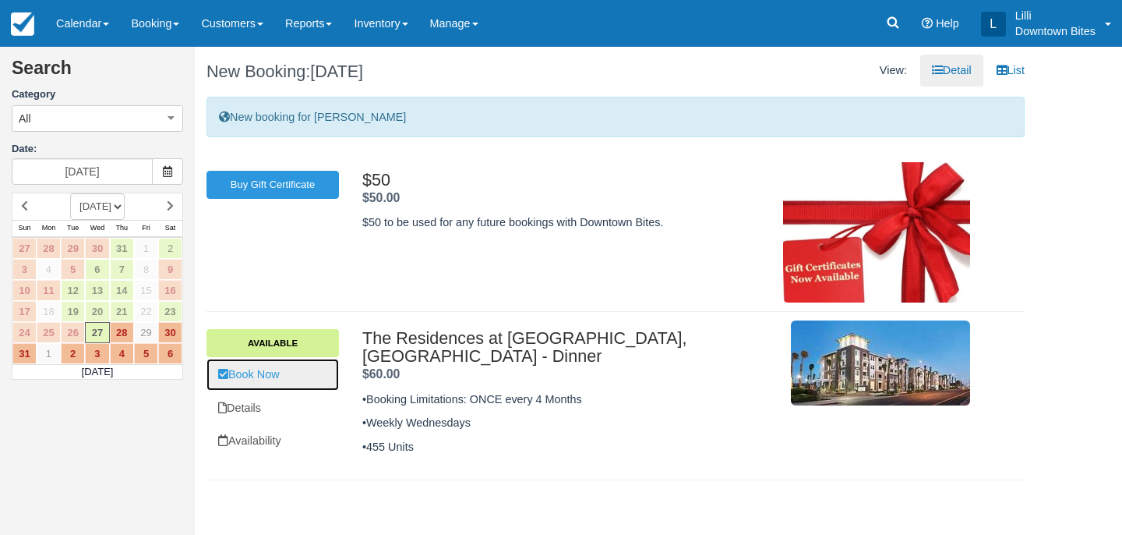
click at [269, 373] on link "Book Now" at bounding box center [273, 375] width 132 height 32
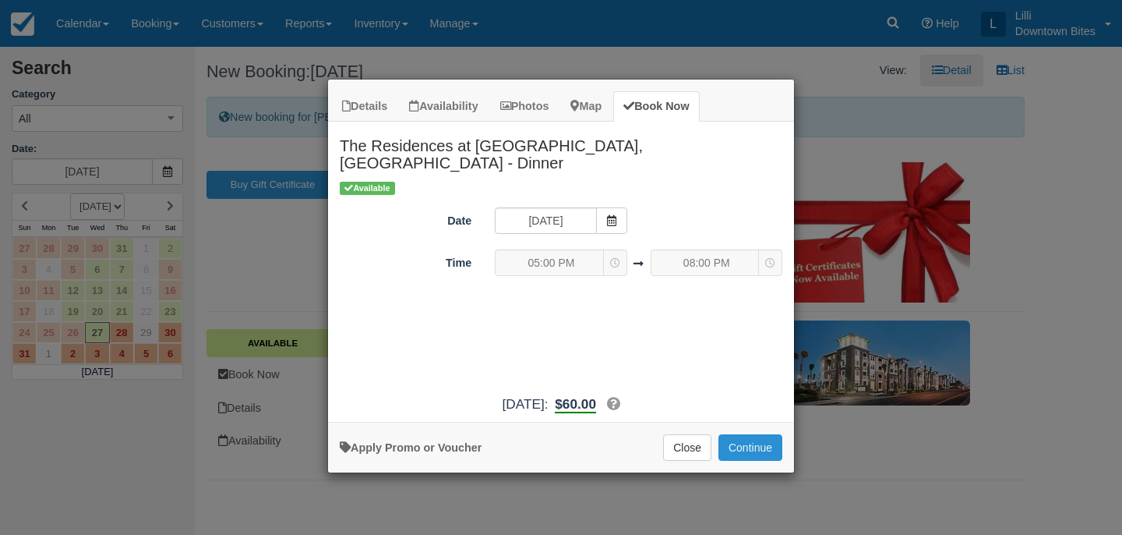
click at [769, 434] on button "Continue" at bounding box center [751, 447] width 64 height 26
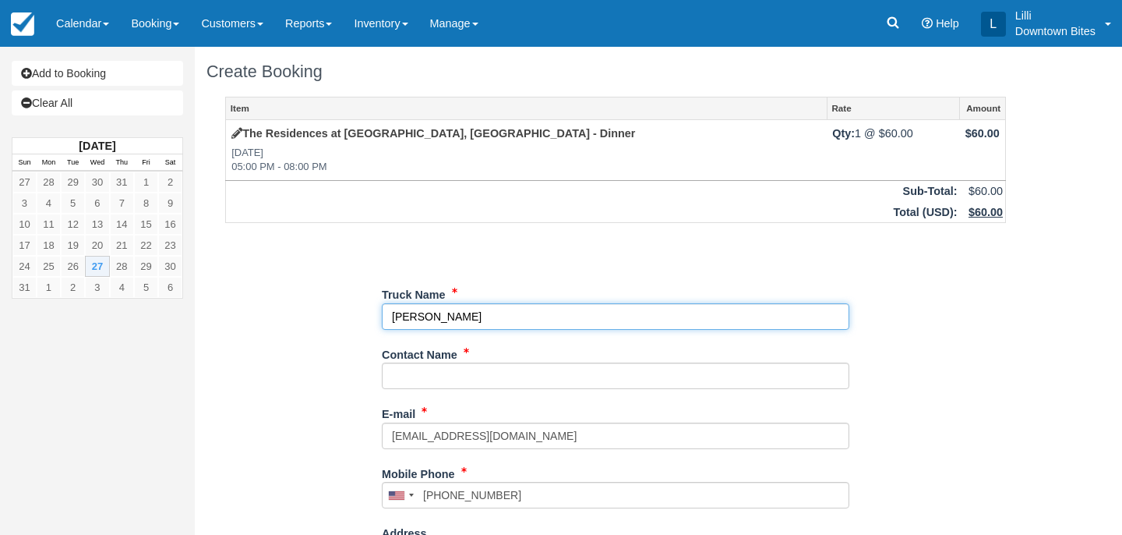
drag, startPoint x: 464, startPoint y: 317, endPoint x: 339, endPoint y: 317, distance: 124.7
click at [339, 317] on div "Item Rate Amount The Residences at Pacific City, Huntington Beach - Dinner Wed …" at bounding box center [616, 495] width 818 height 797
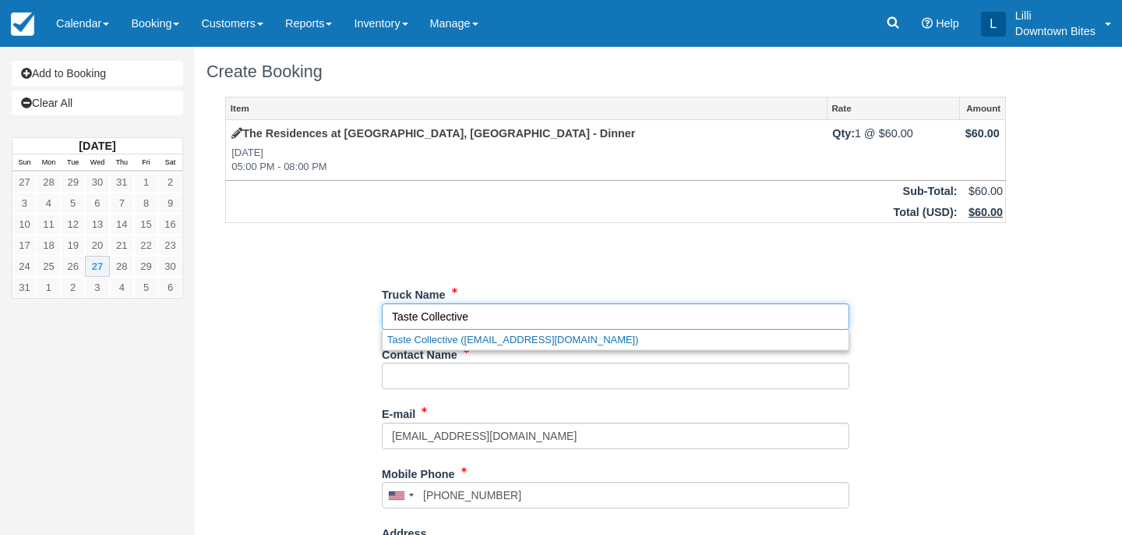
type input "Taste Collective"
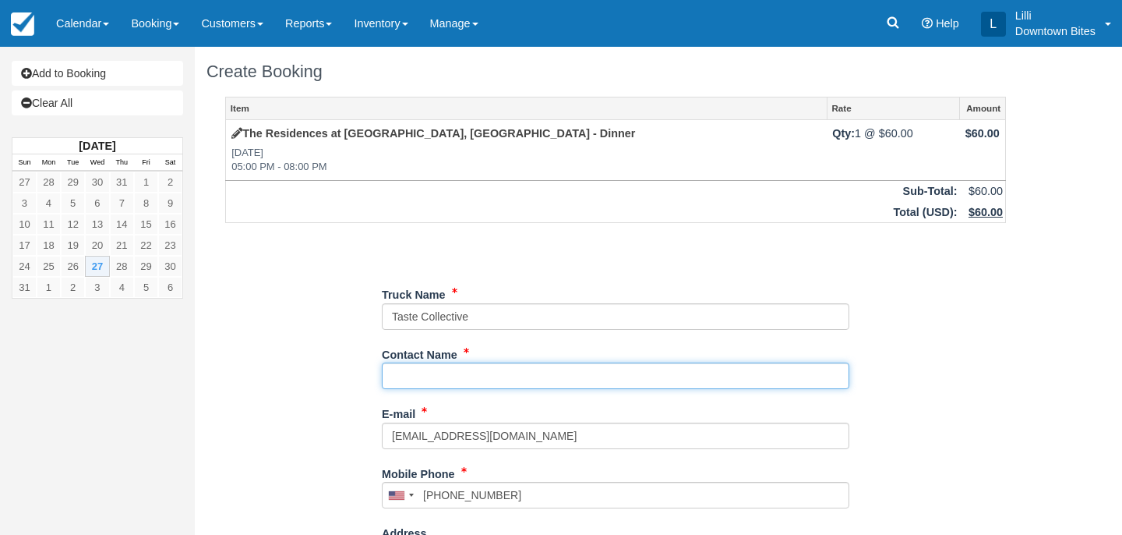
paste input "[PERSON_NAME]"
type input "[PERSON_NAME]"
type input "+19494238922"
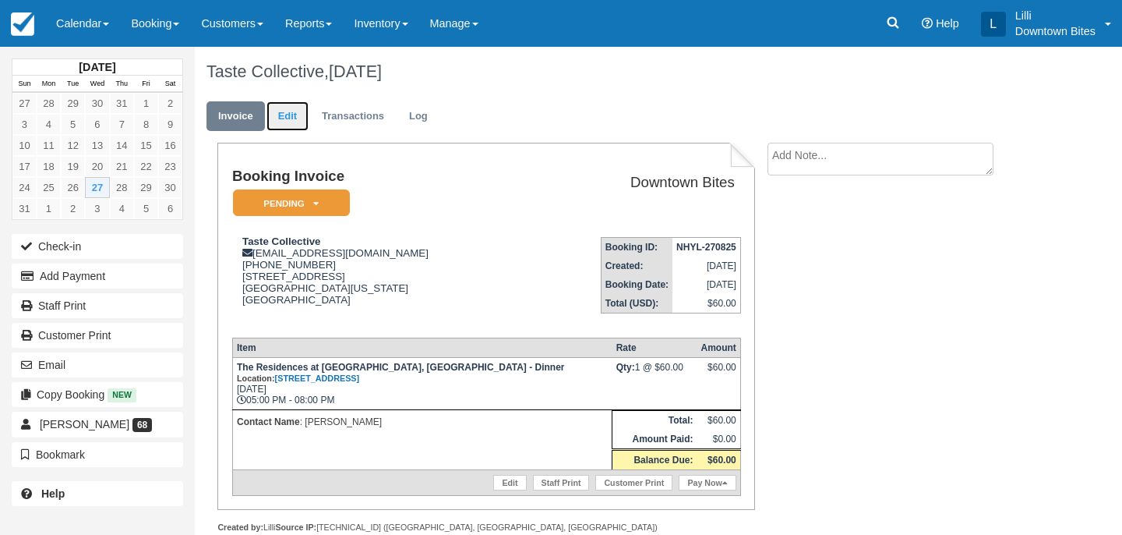
click at [280, 115] on link "Edit" at bounding box center [288, 116] width 42 height 30
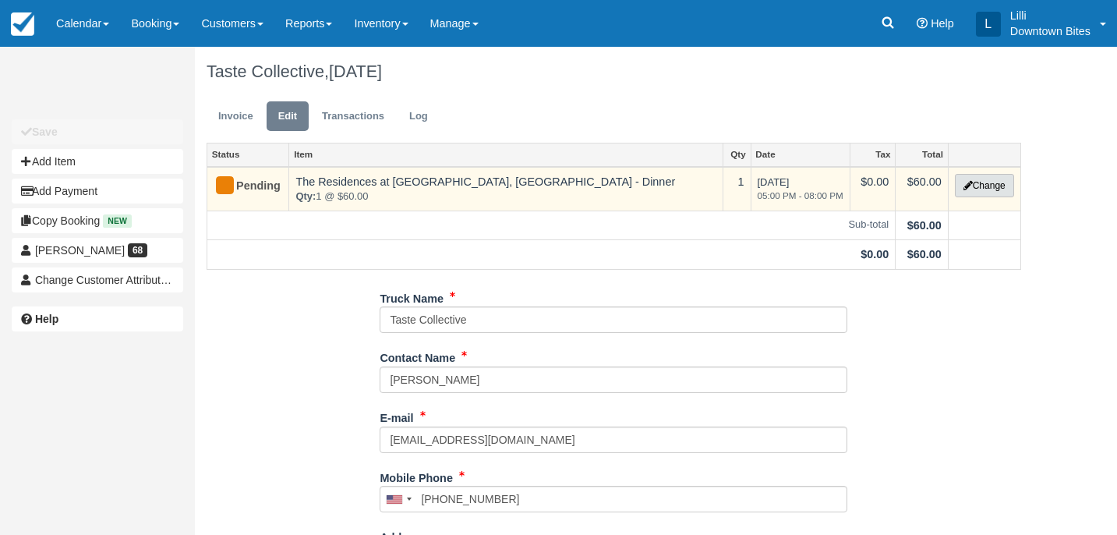
click at [1005, 182] on button "Change" at bounding box center [984, 185] width 59 height 23
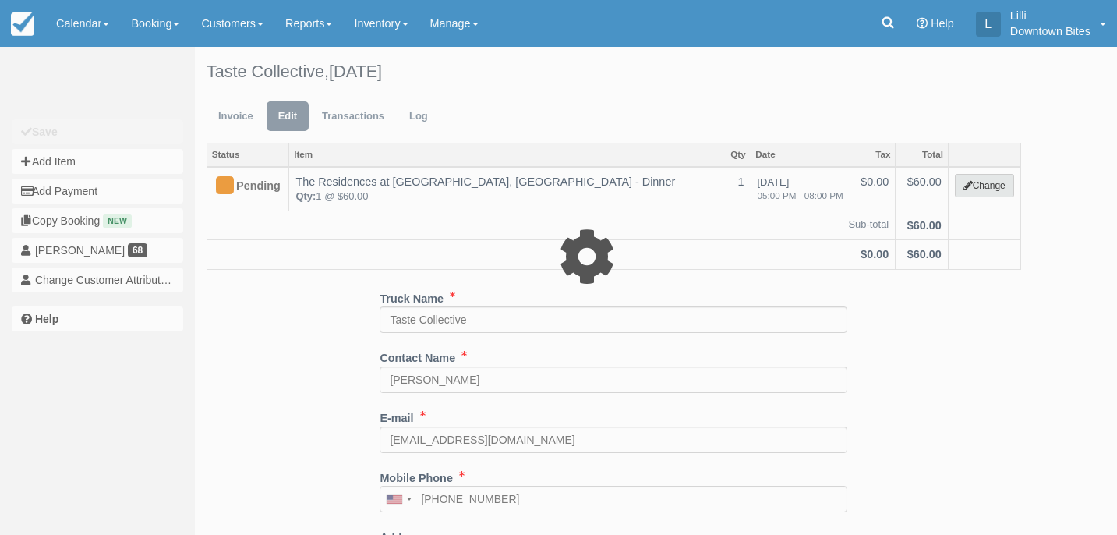
select select "4"
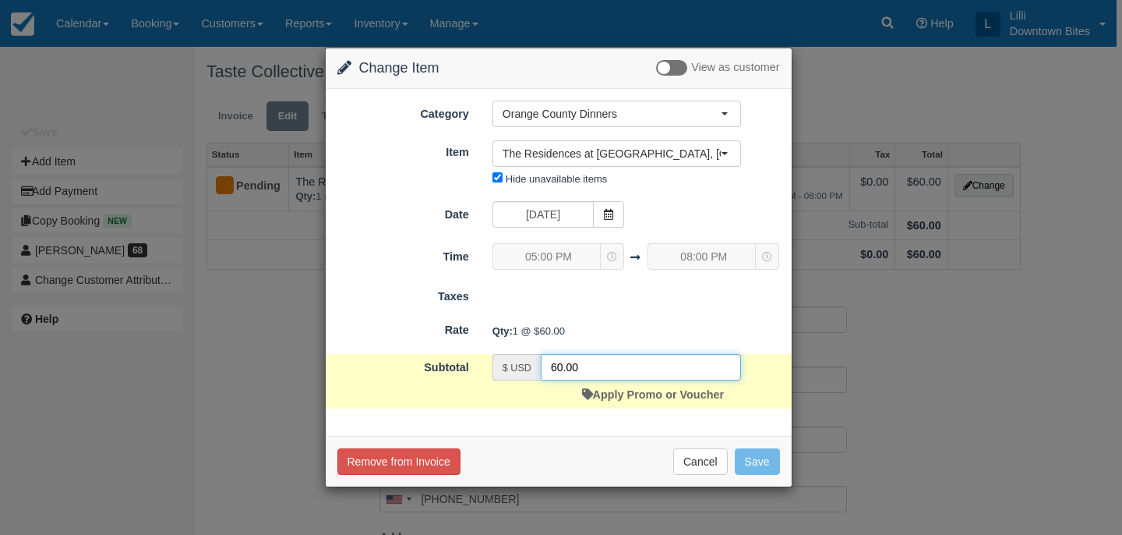
click at [554, 367] on input "60.00" at bounding box center [641, 367] width 200 height 26
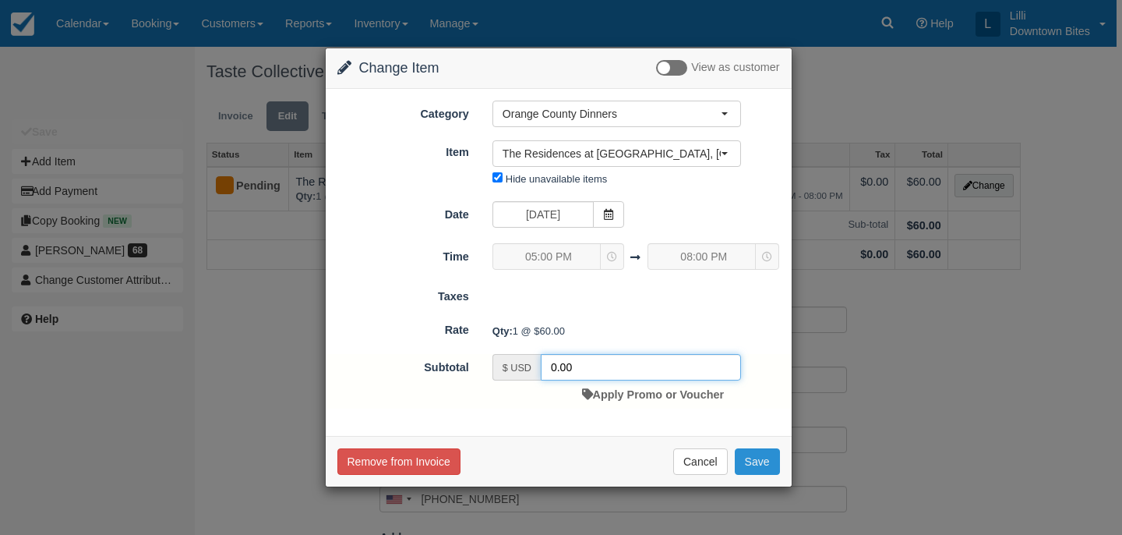
type input "0.00"
click at [768, 455] on button "Save" at bounding box center [757, 461] width 45 height 26
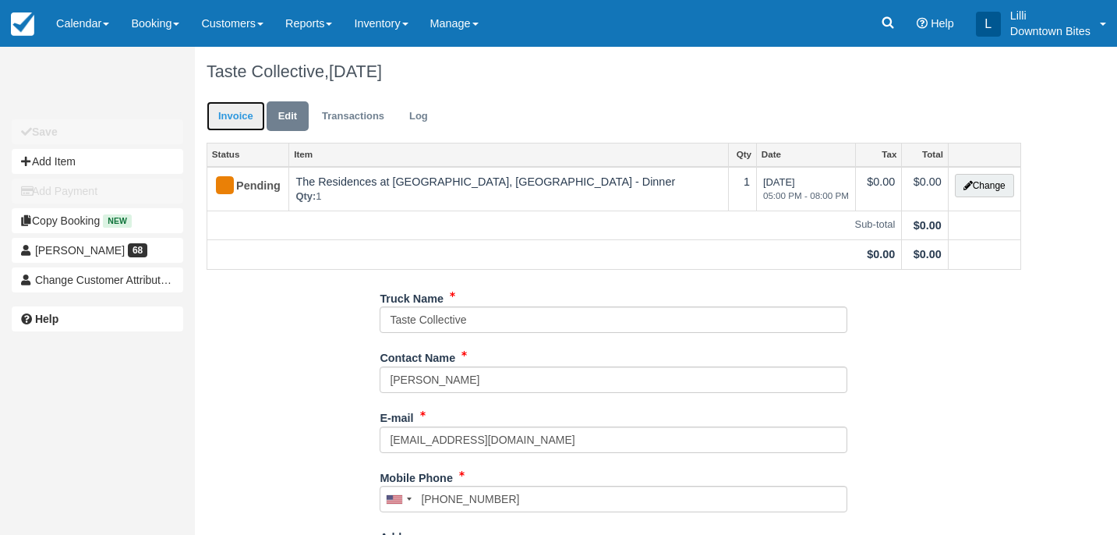
click at [236, 116] on link "Invoice" at bounding box center [236, 116] width 58 height 30
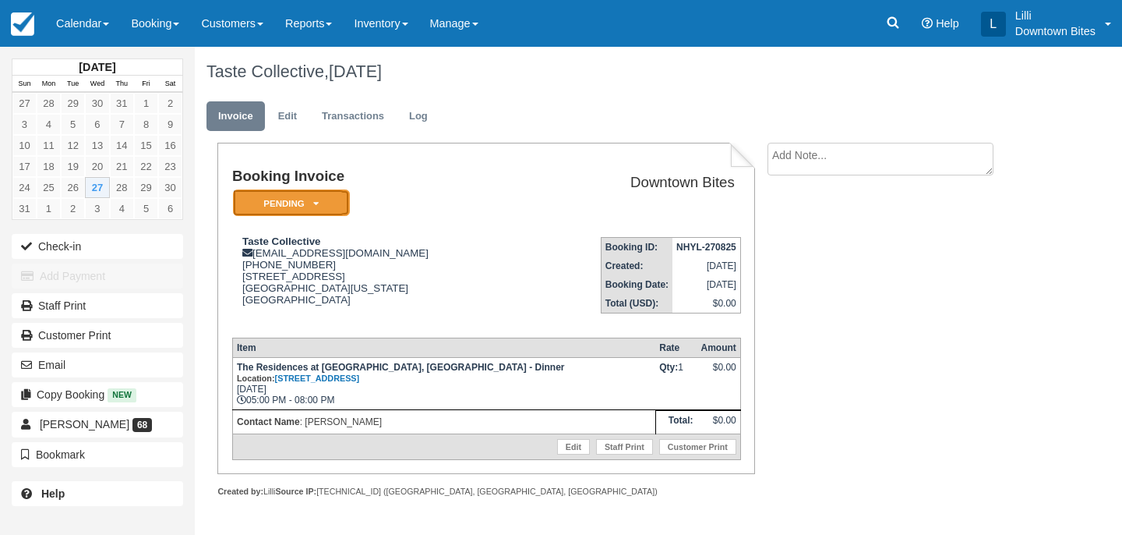
click at [336, 205] on em "Pending" at bounding box center [291, 202] width 117 height 27
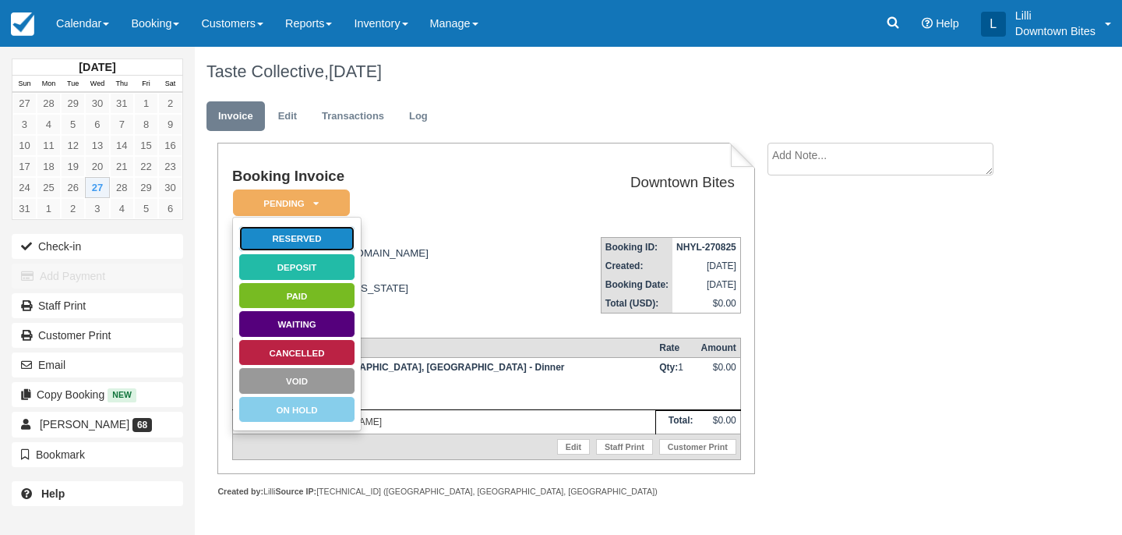
click at [327, 240] on link "Reserved" at bounding box center [296, 238] width 117 height 27
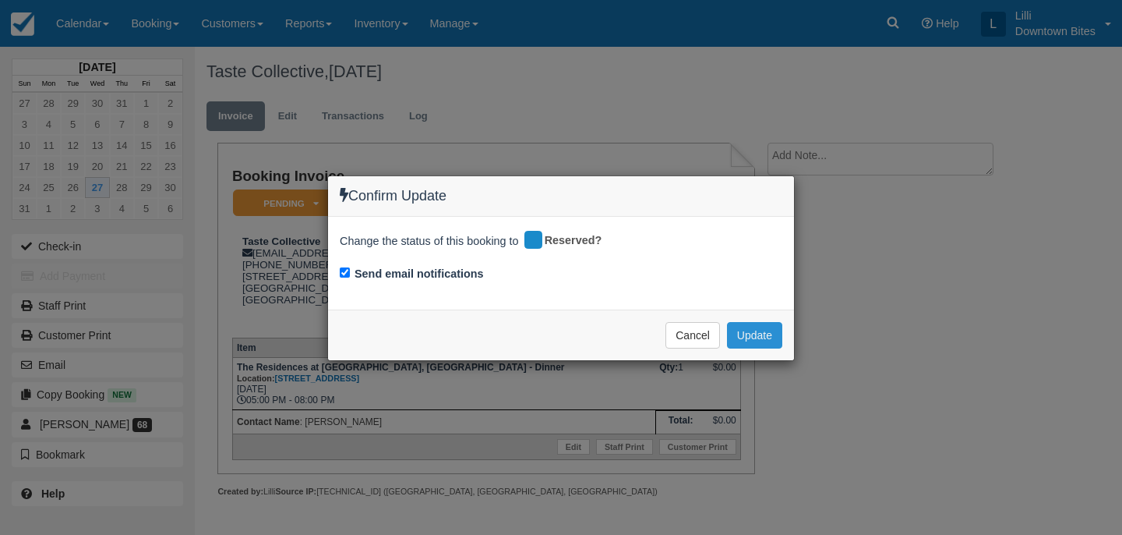
click at [748, 335] on button "Update" at bounding box center [754, 335] width 55 height 26
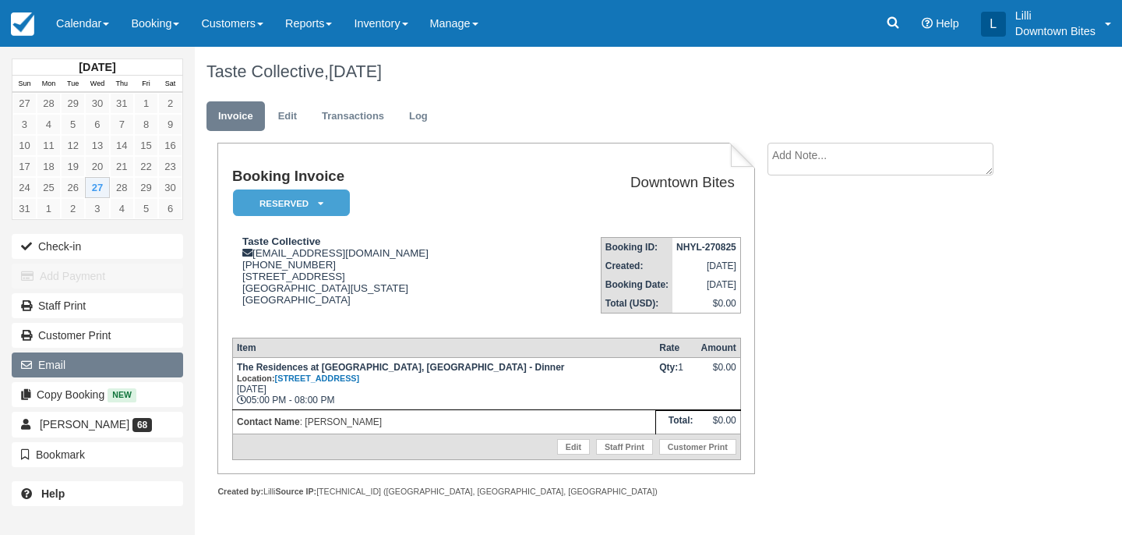
click at [110, 370] on button "Email" at bounding box center [97, 364] width 171 height 25
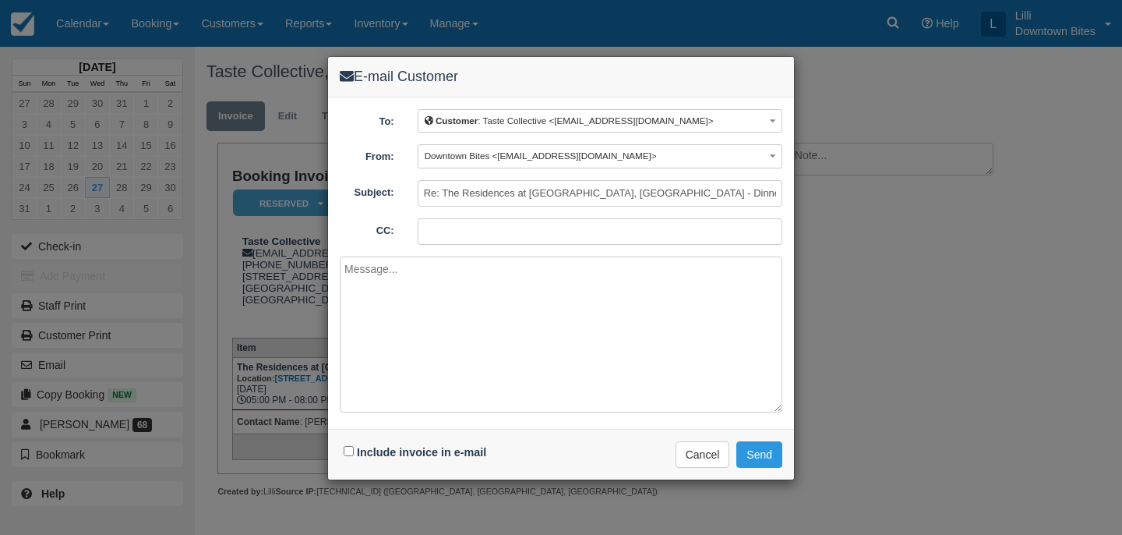
click at [475, 231] on input "CC:" at bounding box center [600, 231] width 365 height 26
type input "lilli@downtownbites.com; chris@chefchristzorin.com"
click at [398, 270] on textarea at bounding box center [561, 334] width 443 height 156
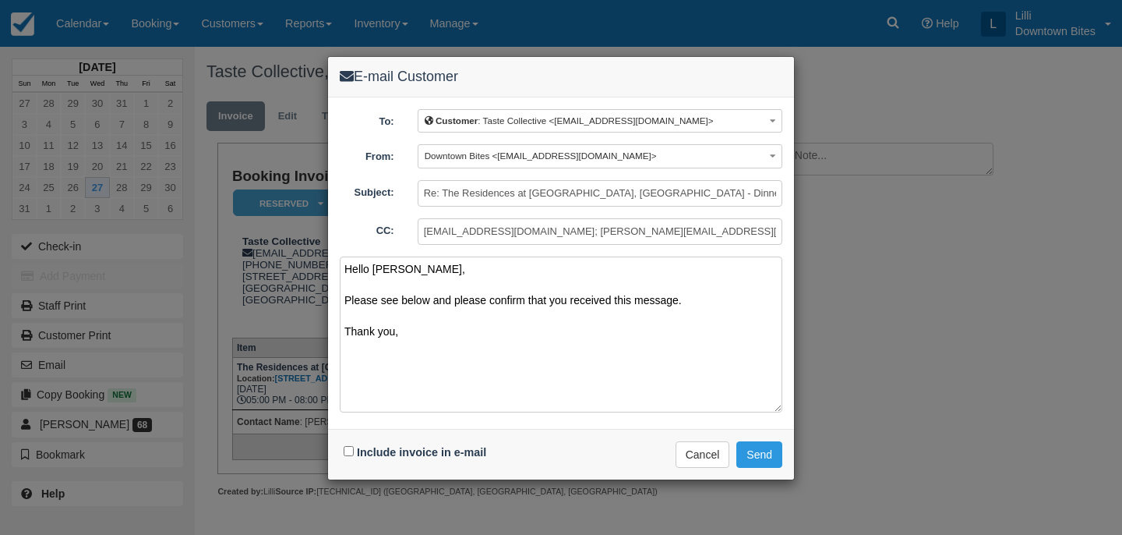
type textarea "Hello Chris, Please see below and please confirm that you received this message…"
click at [347, 447] on input "Include invoice in e-mail" at bounding box center [349, 451] width 10 height 10
checkbox input "true"
click at [763, 455] on button "Send" at bounding box center [759, 454] width 46 height 26
